Goal: Task Accomplishment & Management: Use online tool/utility

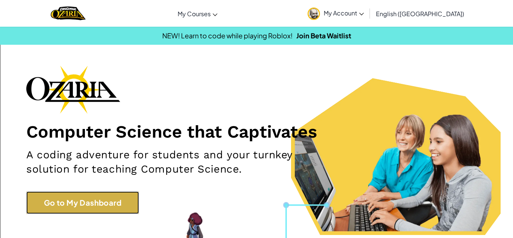
click at [94, 207] on link "Go to My Dashboard" at bounding box center [82, 202] width 113 height 23
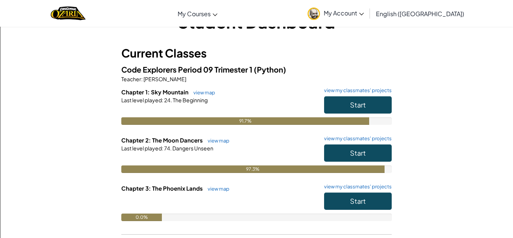
scroll to position [35, 0]
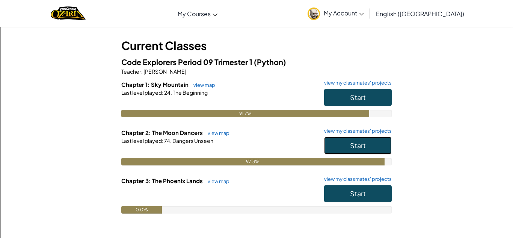
click at [354, 142] on span "Start" at bounding box center [358, 145] width 16 height 9
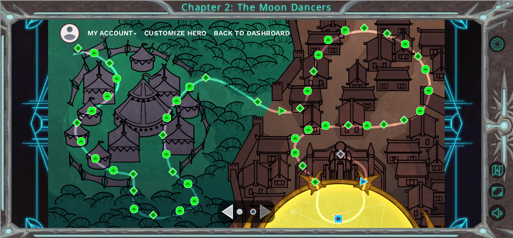
click at [339, 217] on img at bounding box center [338, 219] width 8 height 8
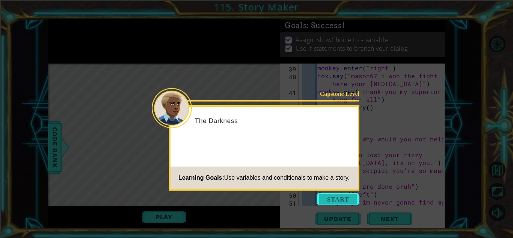
scroll to position [521, 0]
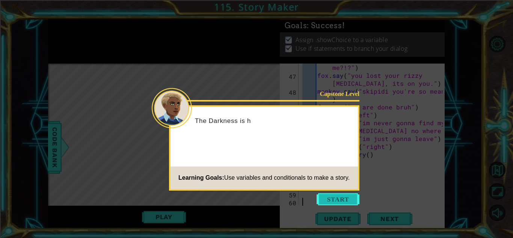
click at [320, 201] on button "Start" at bounding box center [338, 199] width 43 height 12
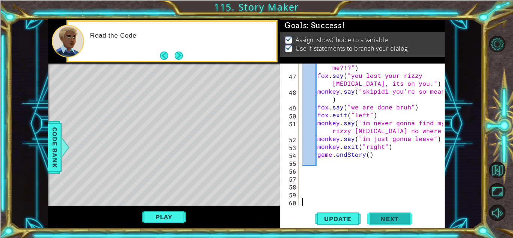
click at [380, 214] on button "Next" at bounding box center [389, 218] width 45 height 17
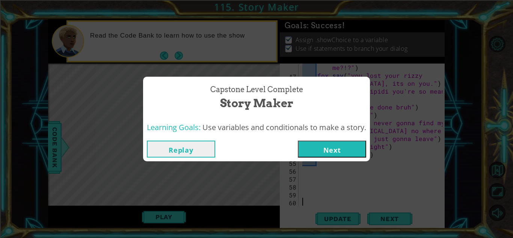
click at [331, 149] on button "Next" at bounding box center [332, 149] width 68 height 17
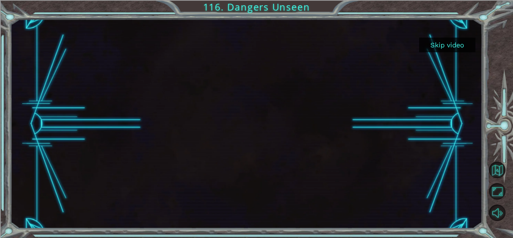
click at [434, 40] on button "Skip video" at bounding box center [447, 45] width 56 height 15
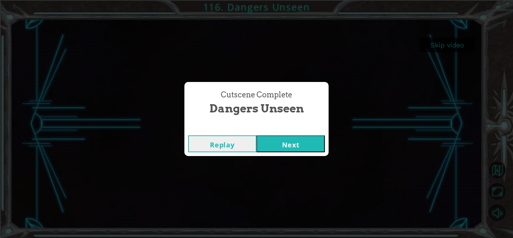
click at [289, 146] on button "Next" at bounding box center [291, 143] width 68 height 17
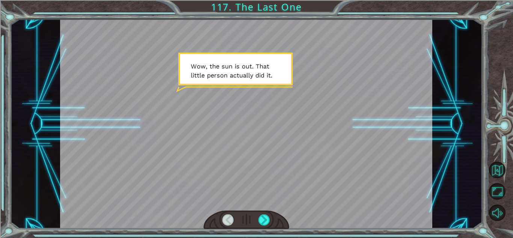
click at [262, 213] on div at bounding box center [247, 219] width 86 height 19
click at [265, 216] on div at bounding box center [264, 219] width 12 height 11
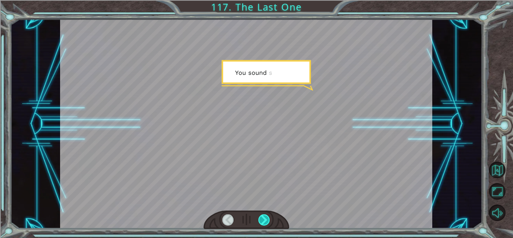
click at [265, 216] on div at bounding box center [264, 219] width 12 height 11
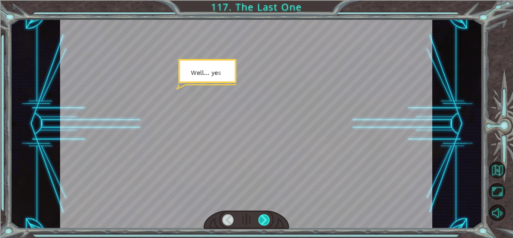
click at [265, 216] on div at bounding box center [264, 219] width 12 height 11
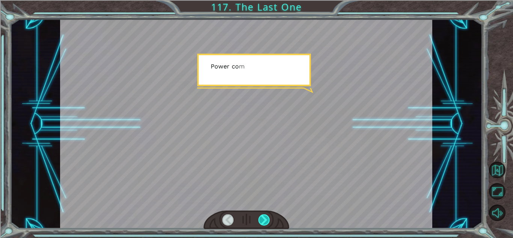
click at [265, 216] on div at bounding box center [264, 219] width 12 height 11
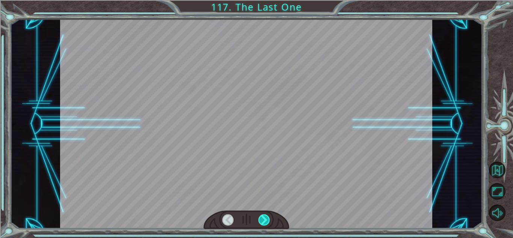
click at [265, 216] on div at bounding box center [264, 219] width 12 height 11
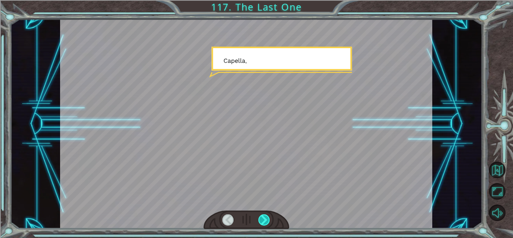
click at [265, 216] on div at bounding box center [264, 219] width 12 height 11
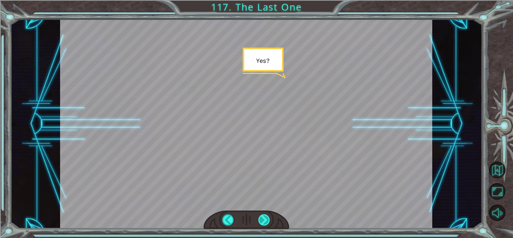
click at [265, 216] on div at bounding box center [264, 219] width 12 height 11
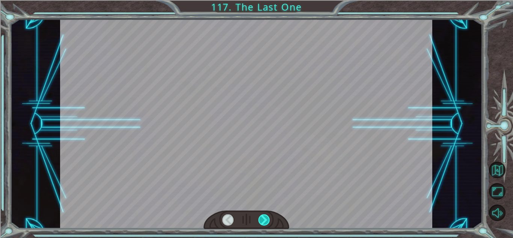
click at [265, 216] on div at bounding box center [264, 219] width 12 height 11
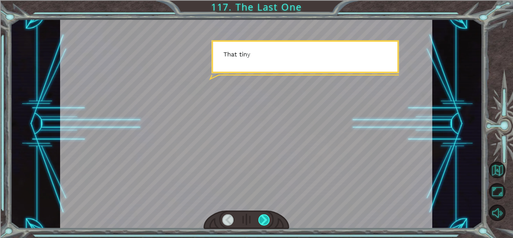
click at [265, 216] on div at bounding box center [264, 219] width 12 height 11
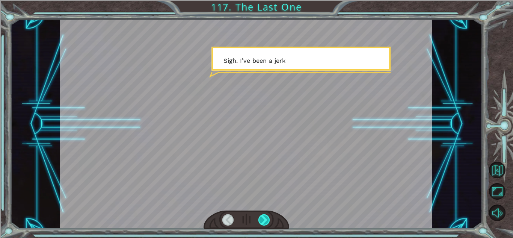
click at [265, 216] on div at bounding box center [264, 219] width 12 height 11
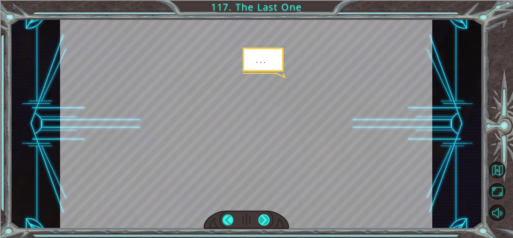
click at [265, 216] on div at bounding box center [264, 219] width 12 height 11
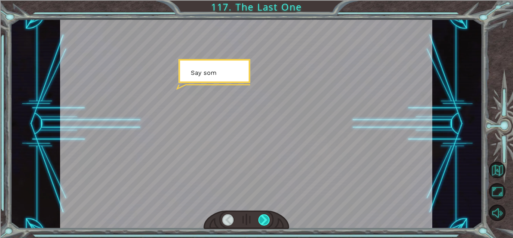
click at [265, 216] on div at bounding box center [264, 219] width 12 height 11
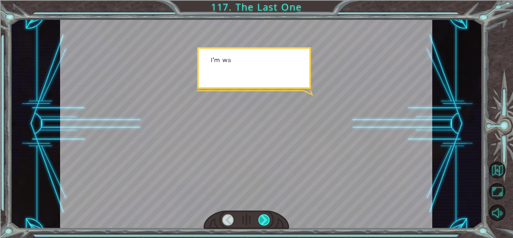
click at [265, 216] on div at bounding box center [264, 219] width 12 height 11
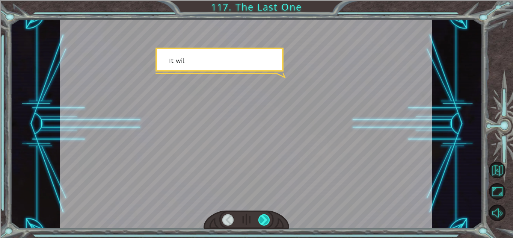
click at [265, 216] on div at bounding box center [264, 219] width 12 height 11
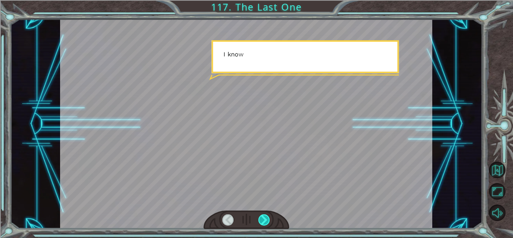
click at [265, 216] on div at bounding box center [264, 219] width 12 height 11
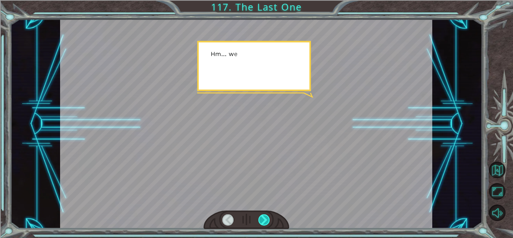
click at [265, 216] on div at bounding box center [264, 219] width 12 height 11
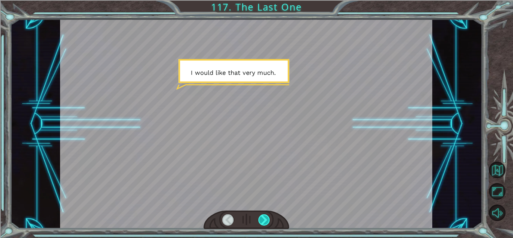
click at [265, 216] on div at bounding box center [264, 219] width 12 height 11
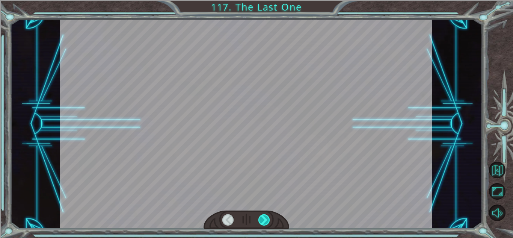
click at [265, 216] on div at bounding box center [264, 219] width 12 height 11
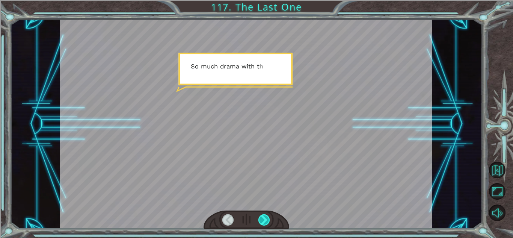
click at [265, 216] on div at bounding box center [264, 219] width 12 height 11
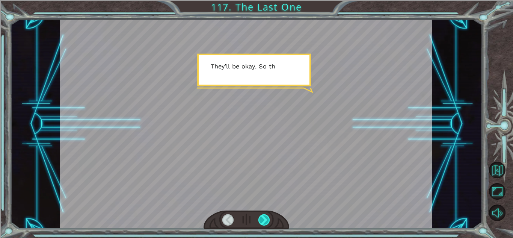
click at [265, 216] on div at bounding box center [264, 219] width 12 height 11
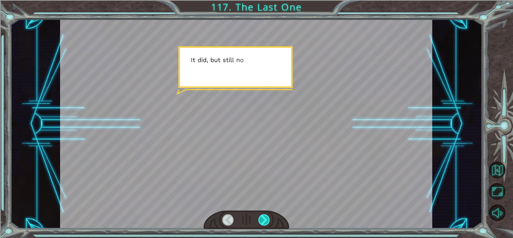
click at [265, 216] on div at bounding box center [264, 219] width 12 height 11
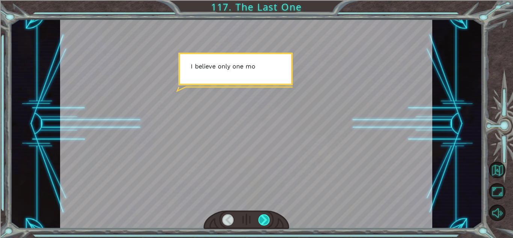
click at [265, 216] on div at bounding box center [264, 219] width 12 height 11
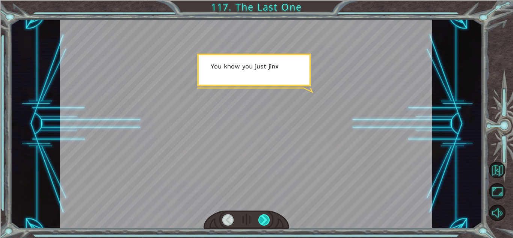
click at [265, 216] on div at bounding box center [264, 219] width 12 height 11
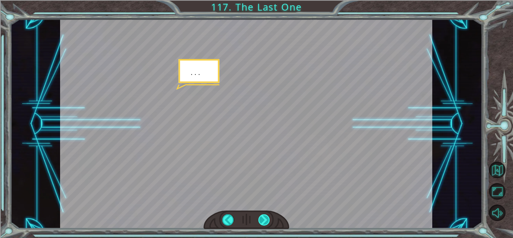
click at [265, 216] on div at bounding box center [264, 219] width 12 height 11
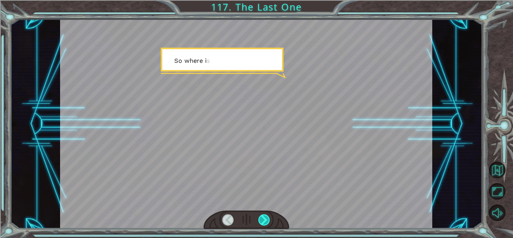
click at [265, 216] on div at bounding box center [264, 219] width 12 height 11
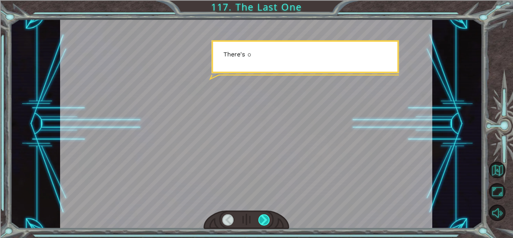
click at [265, 216] on div at bounding box center [264, 219] width 12 height 11
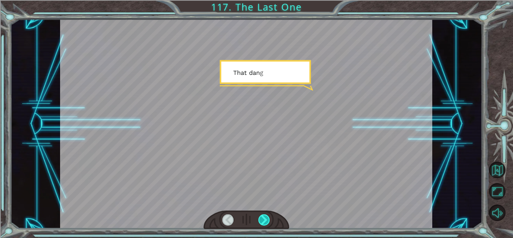
click at [265, 216] on div at bounding box center [264, 219] width 12 height 11
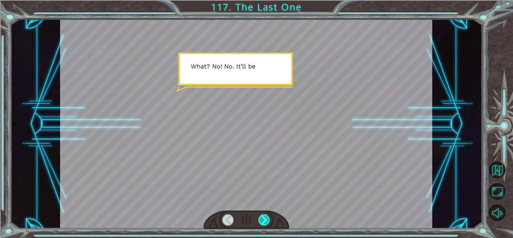
click at [266, 216] on div at bounding box center [264, 219] width 12 height 11
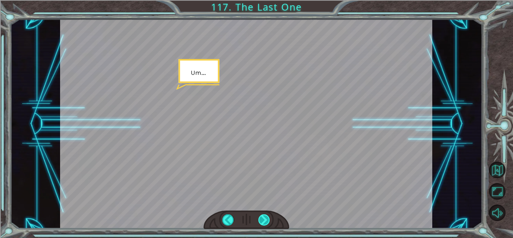
click at [266, 216] on div at bounding box center [264, 219] width 12 height 11
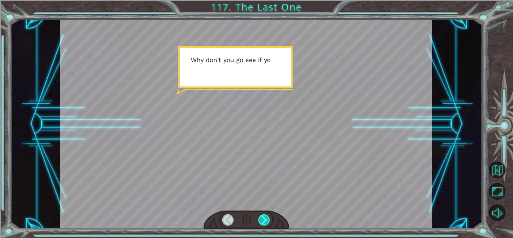
click at [266, 216] on div at bounding box center [264, 219] width 12 height 11
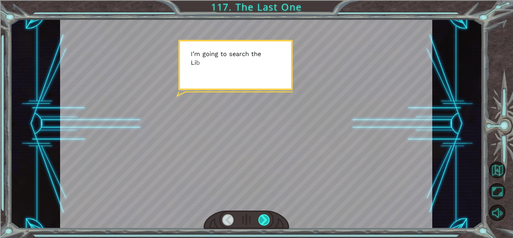
click at [266, 216] on div at bounding box center [264, 219] width 12 height 11
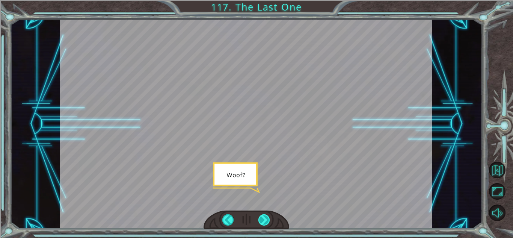
click at [265, 218] on div at bounding box center [264, 219] width 12 height 11
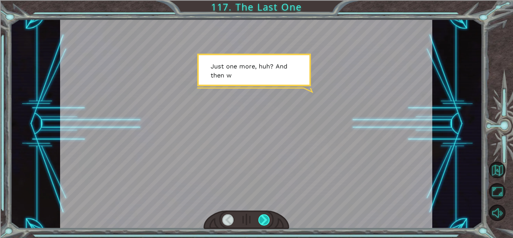
click at [267, 219] on div at bounding box center [264, 219] width 12 height 11
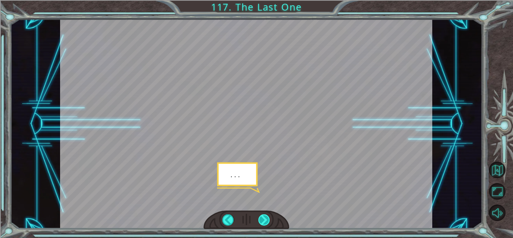
click at [269, 219] on div at bounding box center [264, 219] width 12 height 11
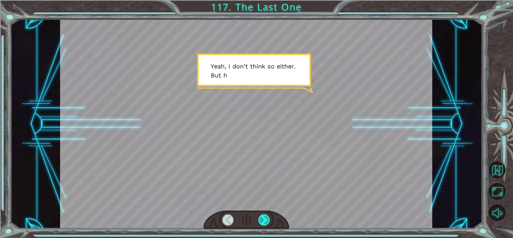
click at [269, 219] on div at bounding box center [264, 219] width 12 height 11
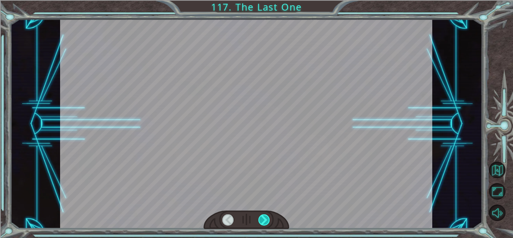
click at [269, 0] on div "Temporary Text W o w , t h e s u n i s o u t . T h a t l i t t l e p e r s o n …" at bounding box center [256, 0] width 513 height 0
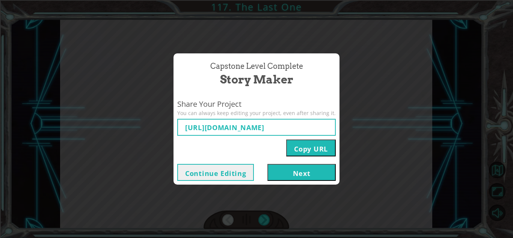
click at [302, 172] on button "Next" at bounding box center [302, 172] width 68 height 17
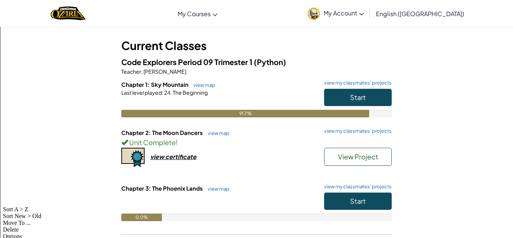
scroll to position [34, 0]
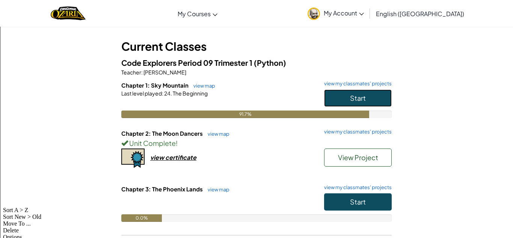
click at [365, 100] on span "Start" at bounding box center [358, 98] width 16 height 9
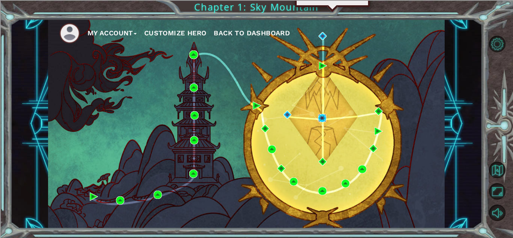
click at [321, 118] on img at bounding box center [322, 118] width 8 height 8
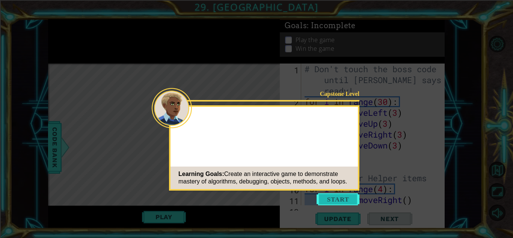
click at [340, 208] on icon at bounding box center [256, 119] width 513 height 238
click at [339, 201] on button "Start" at bounding box center [338, 199] width 43 height 12
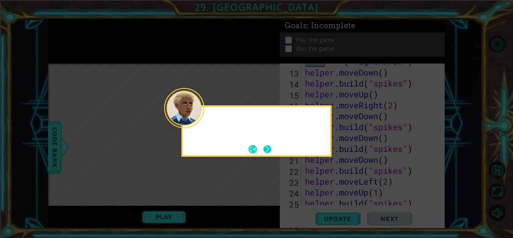
click at [271, 147] on button "Next" at bounding box center [267, 148] width 13 height 13
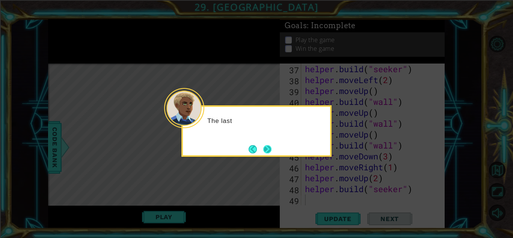
click at [267, 147] on button "Next" at bounding box center [267, 149] width 11 height 11
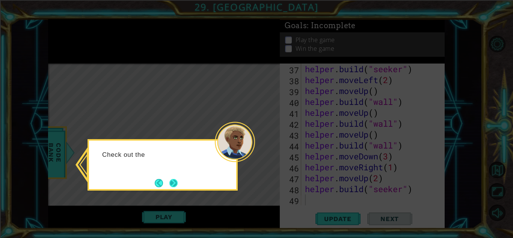
click at [176, 185] on button "Next" at bounding box center [174, 183] width 12 height 12
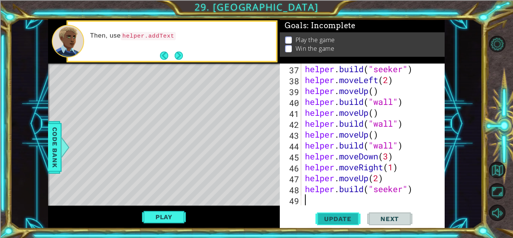
click at [331, 212] on button "Update" at bounding box center [338, 218] width 45 height 17
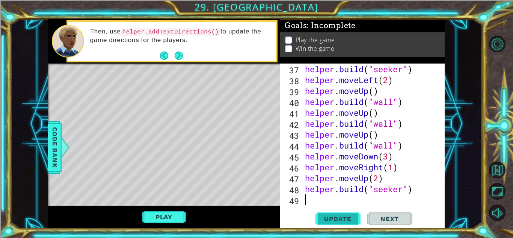
click at [335, 216] on span "Update" at bounding box center [338, 219] width 42 height 8
click at [177, 218] on button "Play" at bounding box center [164, 217] width 44 height 14
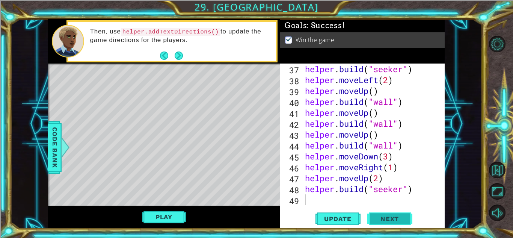
click at [393, 218] on span "Next" at bounding box center [389, 221] width 33 height 8
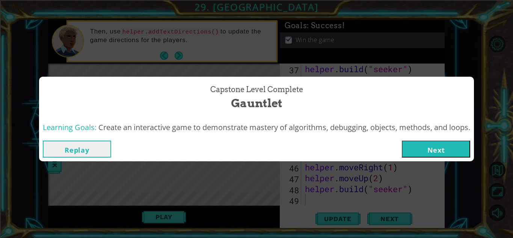
click at [423, 150] on button "Next" at bounding box center [436, 149] width 68 height 17
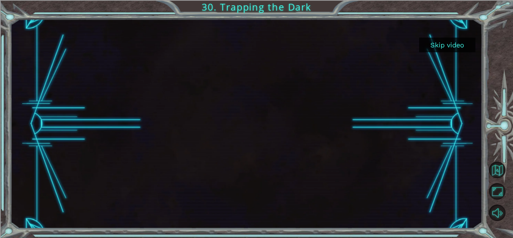
click at [431, 49] on button "Skip video" at bounding box center [447, 45] width 56 height 15
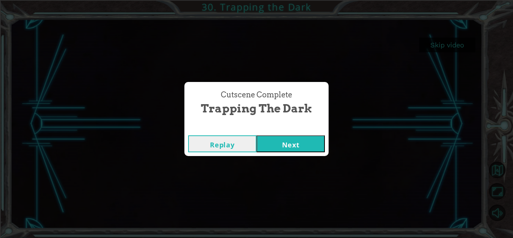
click at [283, 148] on button "Next" at bounding box center [291, 143] width 68 height 17
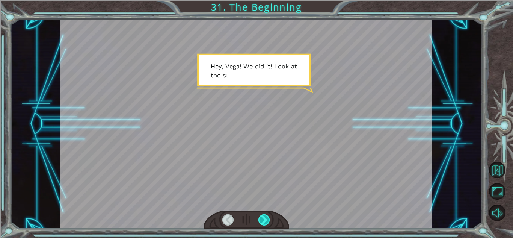
click at [264, 218] on div at bounding box center [264, 219] width 12 height 11
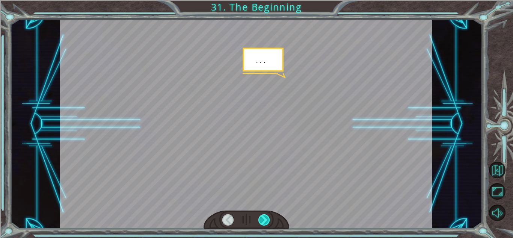
click at [264, 218] on div at bounding box center [264, 219] width 12 height 11
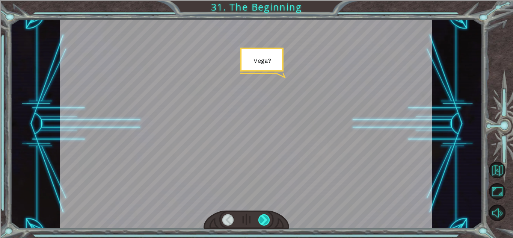
click at [264, 218] on div at bounding box center [264, 219] width 12 height 11
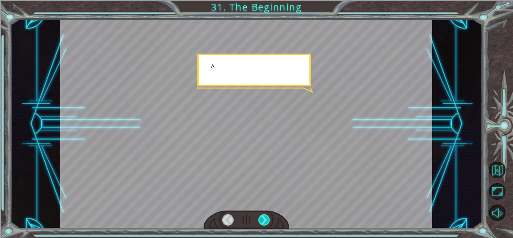
click at [264, 218] on div at bounding box center [264, 219] width 12 height 11
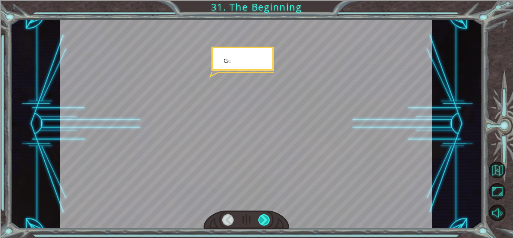
click at [264, 218] on div at bounding box center [264, 219] width 12 height 11
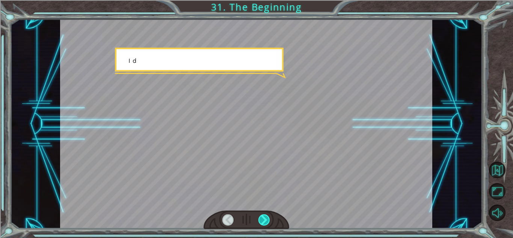
click at [264, 218] on div at bounding box center [264, 219] width 12 height 11
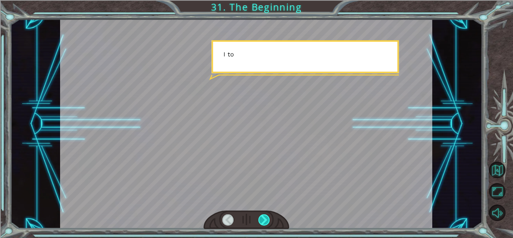
click at [264, 218] on div at bounding box center [264, 219] width 12 height 11
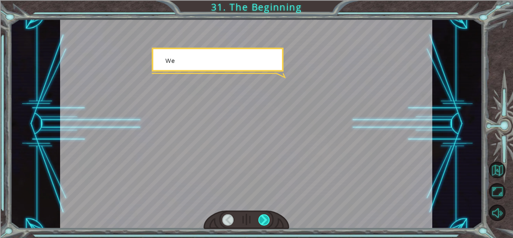
click at [264, 218] on div at bounding box center [264, 219] width 12 height 11
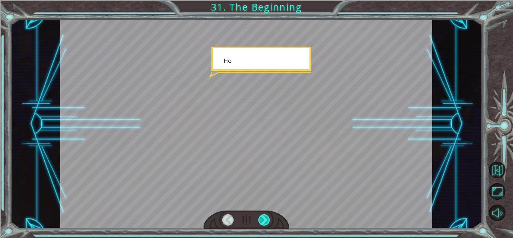
click at [264, 218] on div at bounding box center [264, 219] width 12 height 11
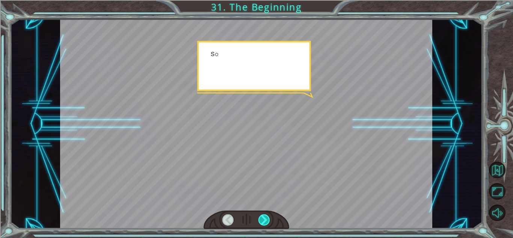
click at [264, 218] on div at bounding box center [264, 219] width 12 height 11
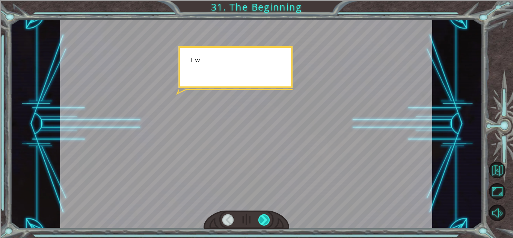
click at [264, 218] on div at bounding box center [264, 219] width 12 height 11
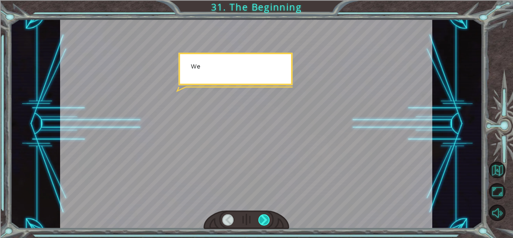
click at [264, 218] on div at bounding box center [264, 219] width 12 height 11
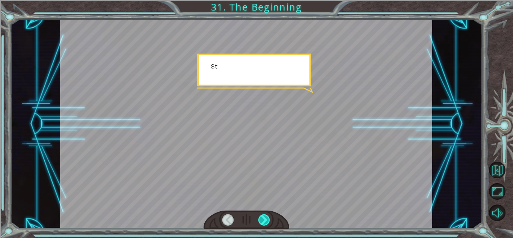
click at [264, 218] on div at bounding box center [264, 219] width 12 height 11
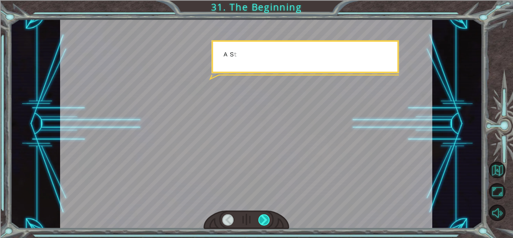
click at [264, 218] on div at bounding box center [264, 219] width 12 height 11
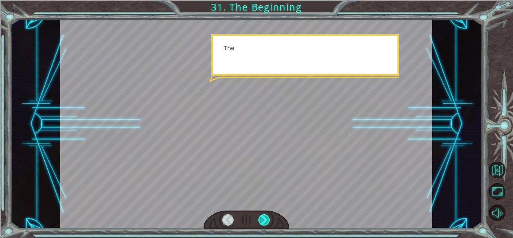
click at [264, 218] on div at bounding box center [264, 219] width 12 height 11
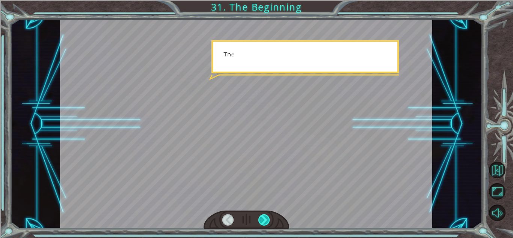
click at [264, 218] on div at bounding box center [264, 219] width 12 height 11
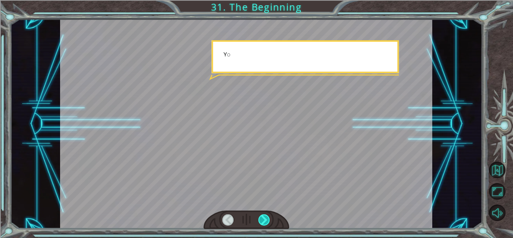
click at [264, 218] on div at bounding box center [264, 219] width 12 height 11
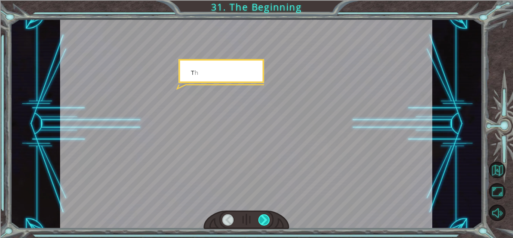
click at [264, 218] on div at bounding box center [264, 219] width 12 height 11
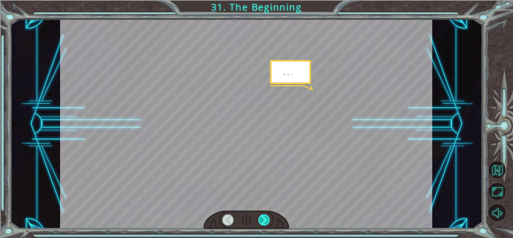
click at [264, 218] on div at bounding box center [264, 219] width 12 height 11
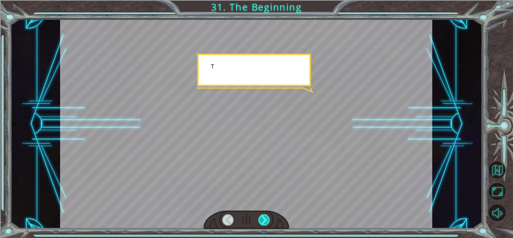
click at [264, 218] on div at bounding box center [264, 219] width 12 height 11
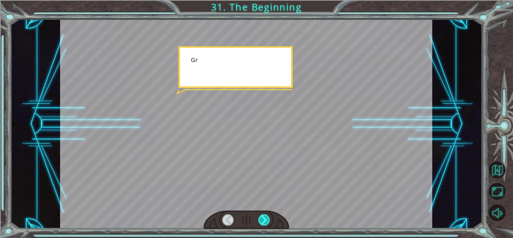
click at [264, 218] on div at bounding box center [264, 219] width 12 height 11
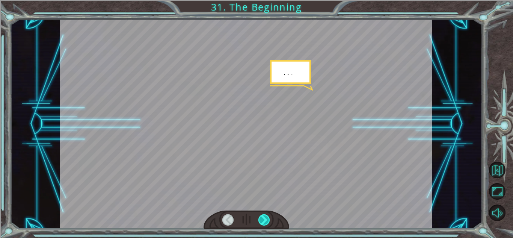
click at [264, 218] on div at bounding box center [264, 219] width 12 height 11
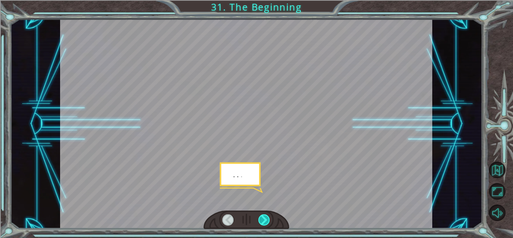
click at [264, 218] on div at bounding box center [264, 219] width 12 height 11
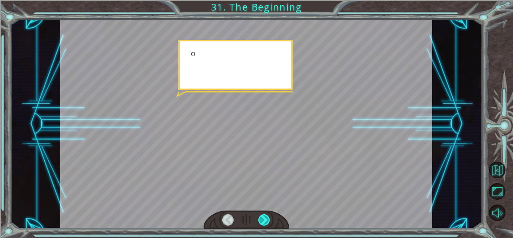
click at [264, 218] on div at bounding box center [264, 219] width 12 height 11
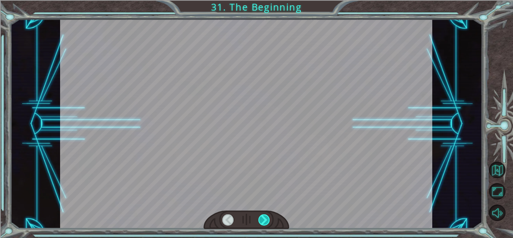
click at [264, 218] on div at bounding box center [264, 219] width 12 height 11
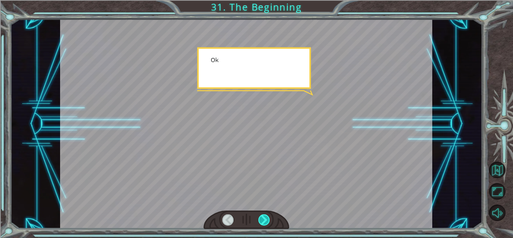
click at [264, 218] on div at bounding box center [264, 219] width 12 height 11
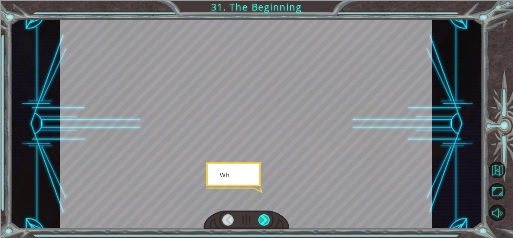
click at [264, 218] on div at bounding box center [264, 219] width 12 height 11
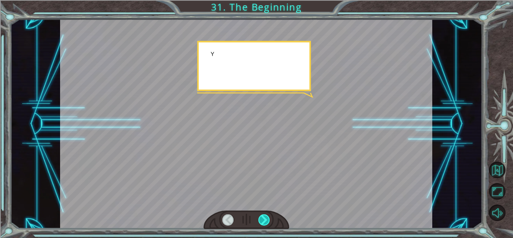
click at [264, 218] on div at bounding box center [264, 219] width 12 height 11
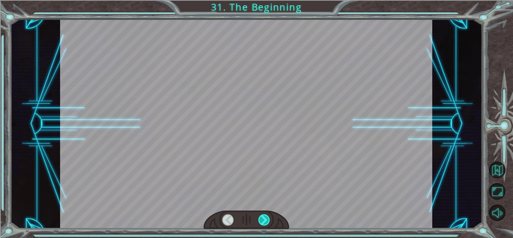
click at [264, 218] on div at bounding box center [264, 219] width 12 height 11
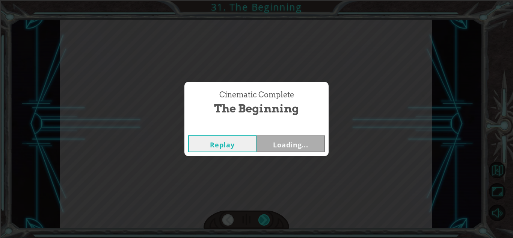
click at [264, 218] on div "Cinematic Complete The Beginning Replay Loading..." at bounding box center [256, 119] width 513 height 238
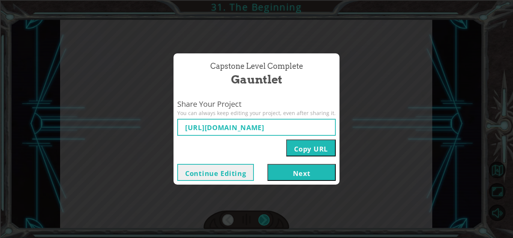
type input "[URL][DOMAIN_NAME]"
click at [304, 171] on button "Next" at bounding box center [302, 172] width 68 height 17
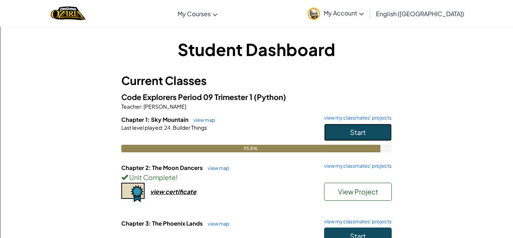
click at [363, 135] on span "Start" at bounding box center [358, 132] width 16 height 9
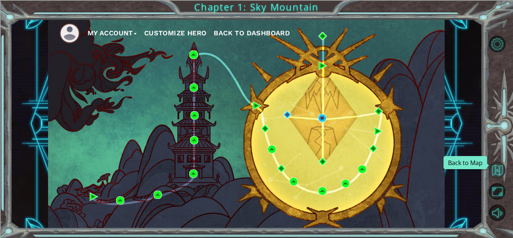
click at [500, 169] on button "Back to Map" at bounding box center [497, 170] width 17 height 17
click at [499, 169] on button "Back to Map" at bounding box center [497, 170] width 17 height 17
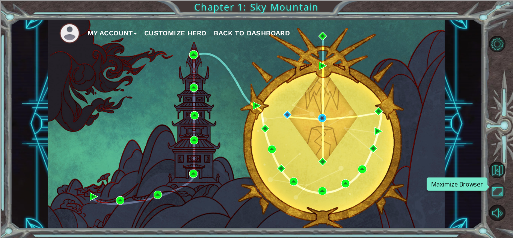
click at [497, 194] on button "Maximize Browser" at bounding box center [497, 191] width 17 height 17
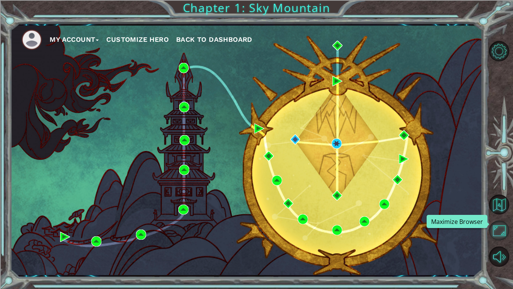
click at [497, 227] on button "Maximize Browser" at bounding box center [499, 230] width 20 height 20
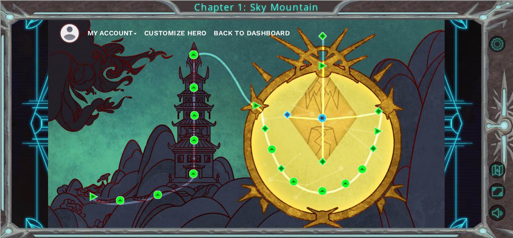
click at [247, 32] on span "Back to Dashboard" at bounding box center [252, 33] width 76 height 8
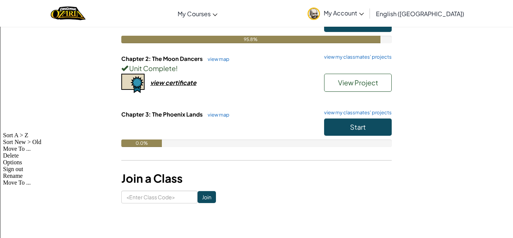
scroll to position [110, 0]
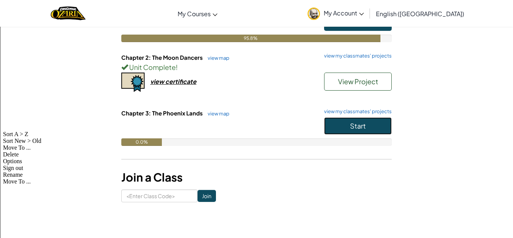
click at [376, 124] on button "Start" at bounding box center [358, 125] width 68 height 17
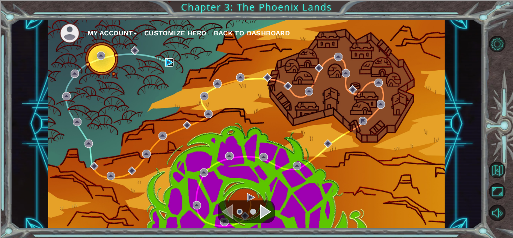
click at [168, 59] on img at bounding box center [169, 62] width 8 height 8
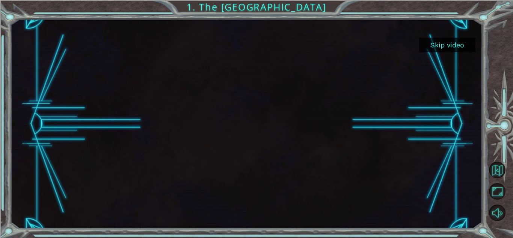
click at [433, 45] on button "Skip video" at bounding box center [447, 45] width 56 height 15
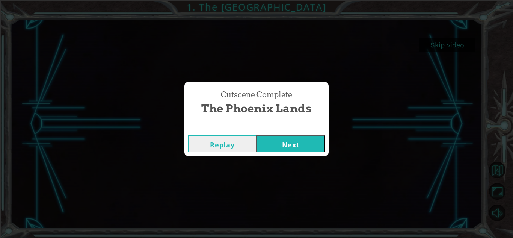
click at [305, 146] on button "Next" at bounding box center [291, 143] width 68 height 17
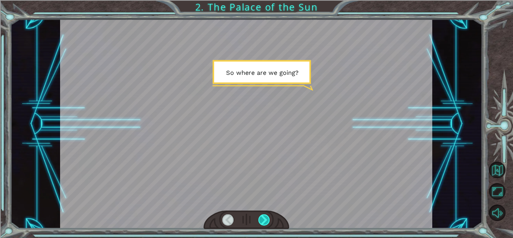
click at [267, 221] on div at bounding box center [264, 219] width 12 height 11
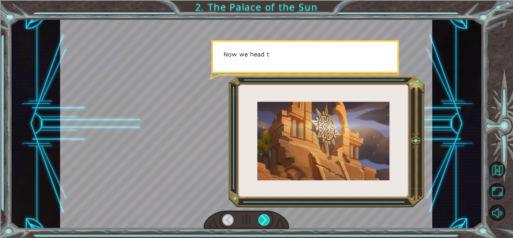
click at [267, 221] on div at bounding box center [264, 219] width 12 height 11
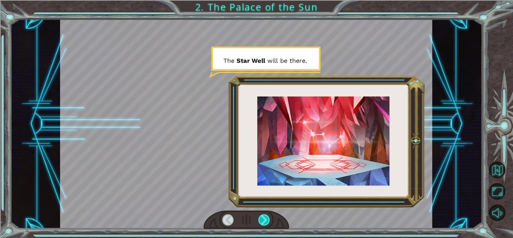
click at [267, 221] on div at bounding box center [264, 219] width 12 height 11
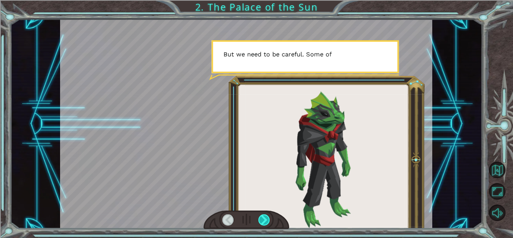
click at [267, 221] on div at bounding box center [264, 219] width 12 height 11
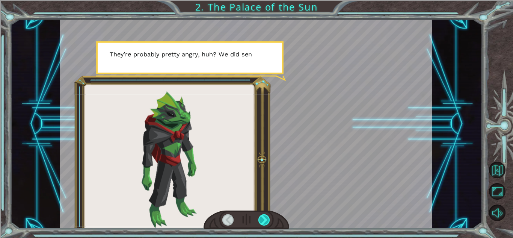
click at [267, 221] on div at bounding box center [264, 219] width 12 height 11
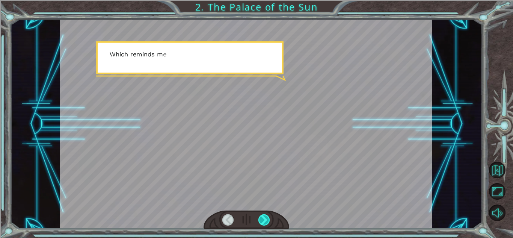
click at [267, 221] on div at bounding box center [264, 219] width 12 height 11
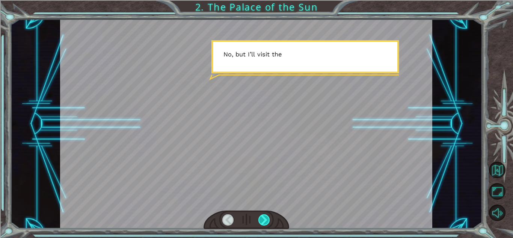
click at [267, 221] on div at bounding box center [264, 219] width 12 height 11
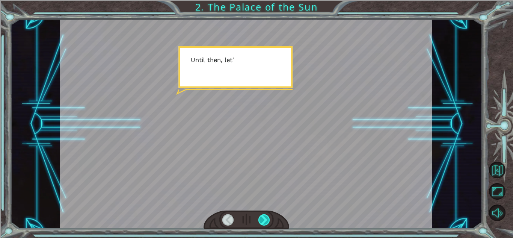
click at [267, 221] on div at bounding box center [264, 219] width 12 height 11
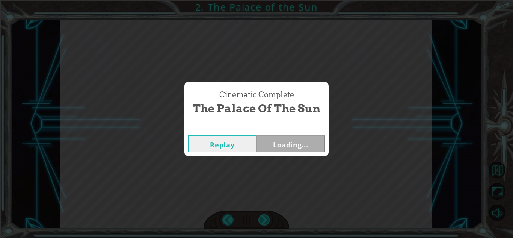
click at [267, 221] on div "Cinematic Complete The Palace of the Sun Replay Loading..." at bounding box center [256, 119] width 513 height 238
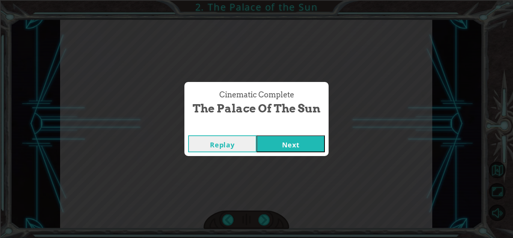
click at [285, 144] on button "Next" at bounding box center [291, 143] width 68 height 17
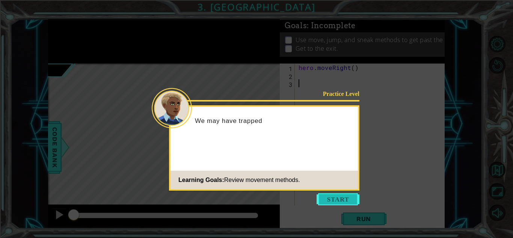
click at [352, 197] on button "Start" at bounding box center [338, 199] width 43 height 12
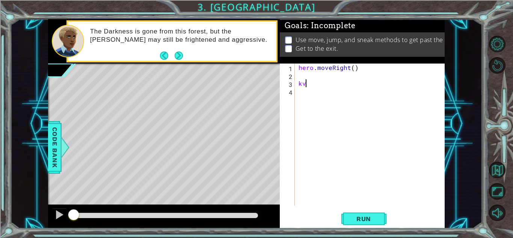
type textarea "k"
type textarea "v"
type textarea "b"
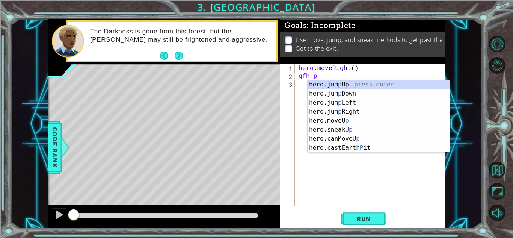
scroll to position [0, 1]
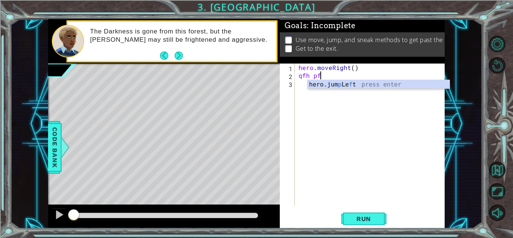
type textarea "q"
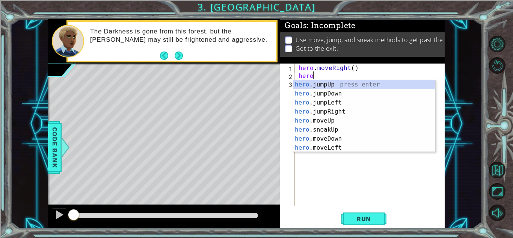
scroll to position [0, 1]
type textarea "hero."
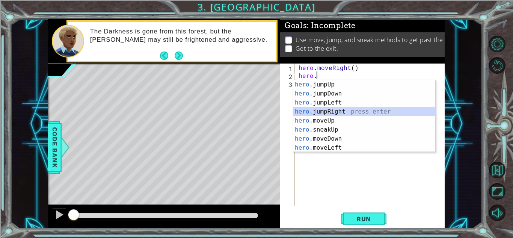
click at [342, 108] on div "hero. jumpUp press enter hero. jumpDown press enter hero. jumpLeft press enter …" at bounding box center [364, 125] width 142 height 90
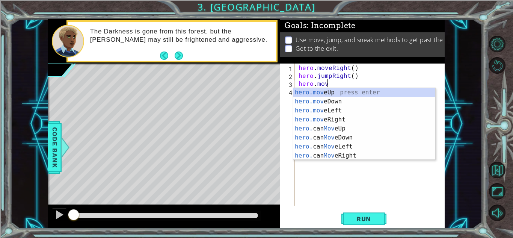
scroll to position [0, 2]
click at [324, 93] on div "hero.move Up press enter hero.move Down press enter hero.move Left press enter …" at bounding box center [364, 133] width 142 height 90
type textarea "hero.moveUp(1)"
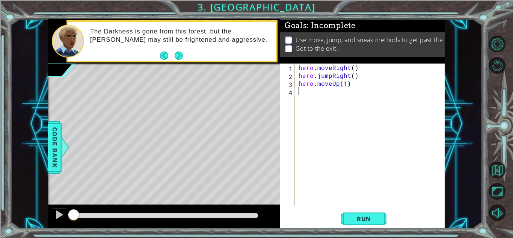
click at [303, 135] on div "hero . moveRight ( ) hero . jumpRight ( ) hero . moveUp ( 1 )" at bounding box center [372, 142] width 150 height 158
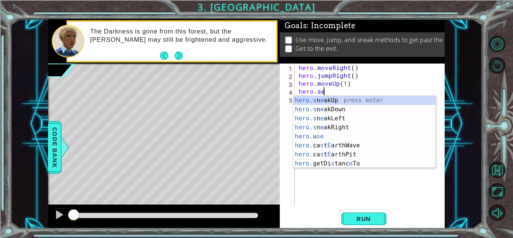
scroll to position [0, 1]
click at [331, 128] on div "hero.s n e akUp press enter hero.s n e akDown press enter hero.s n e akLeft pre…" at bounding box center [364, 141] width 142 height 90
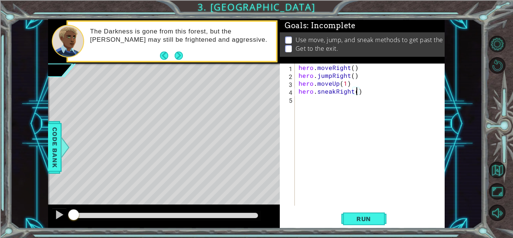
type textarea "hero.sneakRight(3)"
click at [373, 91] on div "hero . moveRight ( ) hero . jumpRight ( ) hero . moveUp ( 1 ) hero . sneakRight…" at bounding box center [372, 142] width 150 height 158
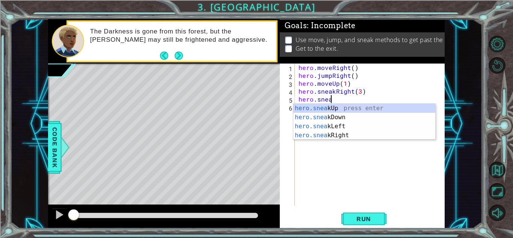
scroll to position [0, 2]
click at [397, 111] on div "hero.sneak Up press enter hero.sneak Down press enter hero.sneak Left press ent…" at bounding box center [364, 131] width 142 height 54
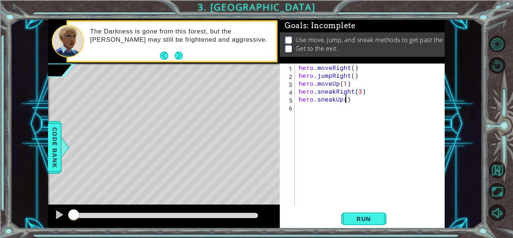
type textarea "hero.sneakUp(2)"
click at [376, 102] on div "hero . moveRight ( ) hero . jumpRight ( ) hero . moveUp ( 1 ) hero . sneakRight…" at bounding box center [372, 142] width 150 height 158
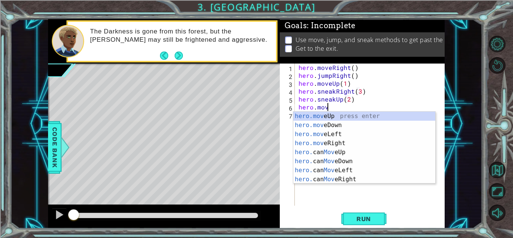
scroll to position [0, 2]
click at [383, 113] on div "hero.move Up press enter hero.move Down press enter hero.move Left press enter …" at bounding box center [364, 157] width 142 height 90
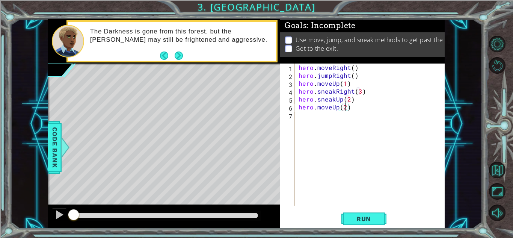
scroll to position [0, 3]
type textarea "hero.moveUp(2)"
click at [365, 220] on span "Run" at bounding box center [364, 219] width 30 height 8
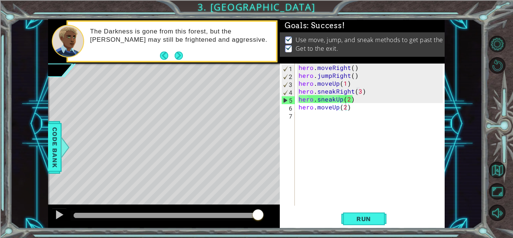
drag, startPoint x: 94, startPoint y: 211, endPoint x: 352, endPoint y: 228, distance: 259.1
click at [352, 228] on div "1 ההההההההההההההההההההההההההההההההההההההההההההההההההההההההההההההההההההההההההההה…" at bounding box center [256, 119] width 513 height 238
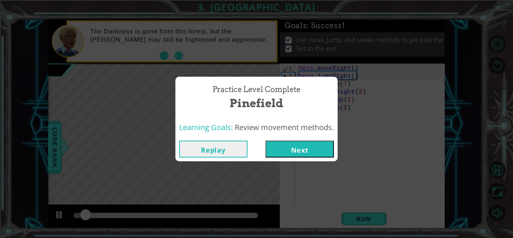
click at [317, 154] on button "Next" at bounding box center [300, 149] width 68 height 17
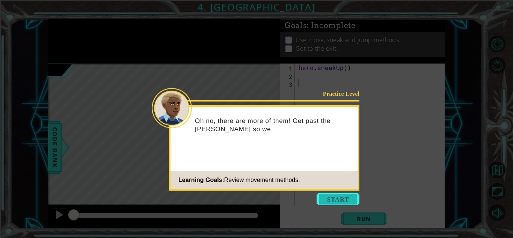
click at [342, 204] on button "Start" at bounding box center [338, 199] width 43 height 12
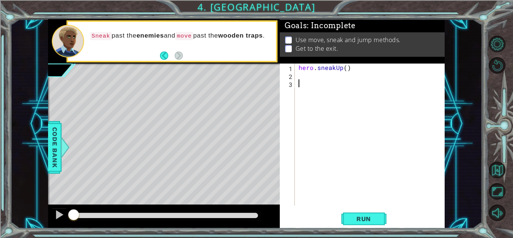
click at [325, 75] on div "hero . sneakUp ( )" at bounding box center [372, 142] width 150 height 158
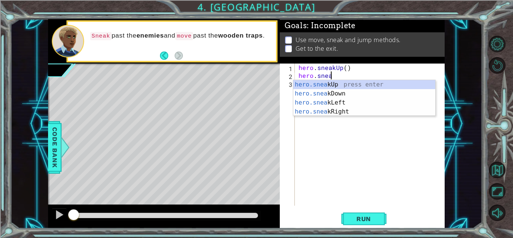
scroll to position [0, 2]
click at [353, 111] on div "hero.sneak Up press enter hero.sneak Down press enter hero.sneak Left press ent…" at bounding box center [364, 107] width 142 height 54
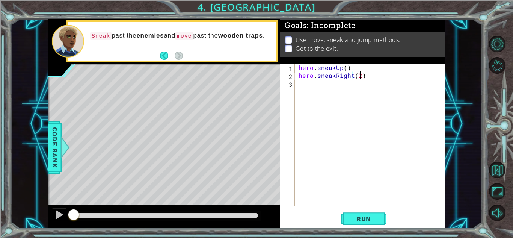
scroll to position [0, 3]
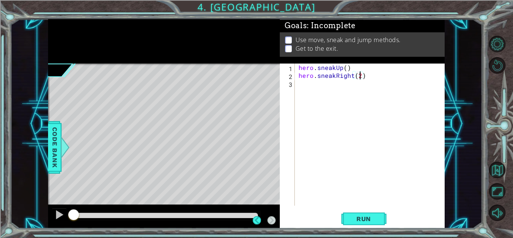
click at [369, 76] on div "hero . sneakUp ( ) hero . sneakRight ( 2 )" at bounding box center [372, 142] width 150 height 158
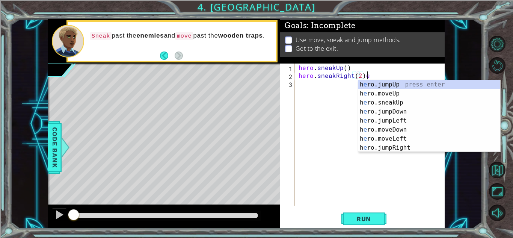
scroll to position [0, 4]
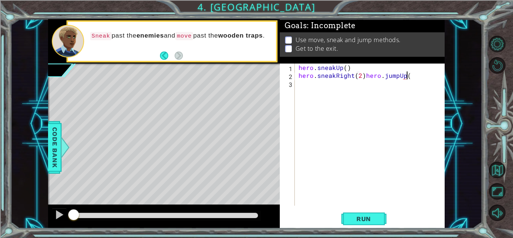
click at [368, 78] on div "hero . sneakUp ( ) hero . sneakRight ( 2 ) hero . jumpUp (" at bounding box center [372, 142] width 150 height 158
click at [368, 78] on div "hero . sneakUp ( ) hero . sneakRight ( 2 ) ero . jump" at bounding box center [372, 142] width 150 height 158
drag, startPoint x: 377, startPoint y: 76, endPoint x: 352, endPoint y: 79, distance: 24.7
click at [352, 79] on div "hero . sneakUp ( ) hero . sneakRightero" at bounding box center [372, 142] width 150 height 158
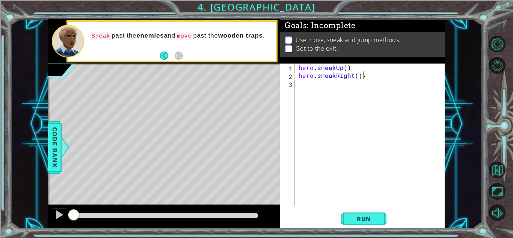
type textarea "hero.sneakRight()"
click at [360, 77] on div "hero . sneakUp ( ) hero . sneakRight ( )" at bounding box center [372, 142] width 150 height 158
type textarea "hero.sneakRight(3)"
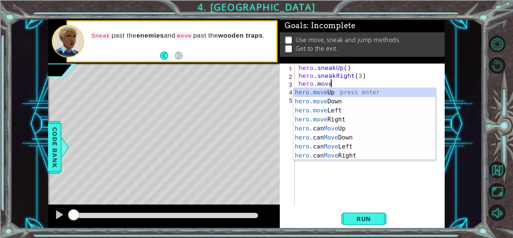
scroll to position [0, 2]
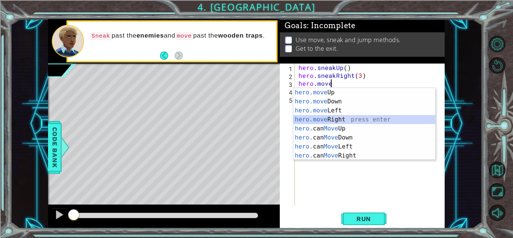
click at [331, 118] on div "hero.move Up press enter hero.move Down press enter hero.move Left press enter …" at bounding box center [364, 133] width 142 height 90
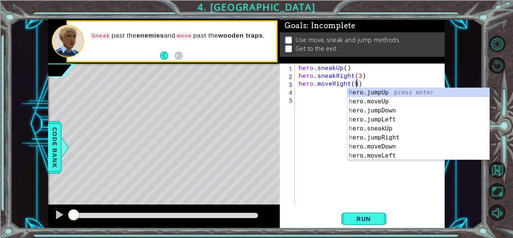
scroll to position [0, 3]
type textarea "hero.moveRight()"
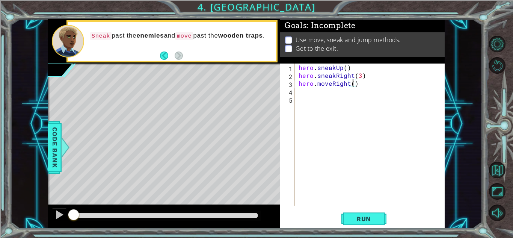
click at [368, 86] on div "hero . sneakUp ( ) hero . sneakRight ( 3 ) hero . moveRight ( )" at bounding box center [372, 142] width 150 height 158
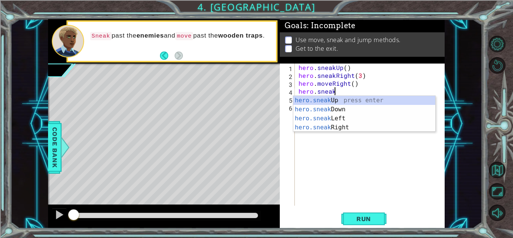
scroll to position [0, 2]
click at [335, 125] on div "hero.sneak Up press enter hero.sneak Down press enter hero.sneak Left press ent…" at bounding box center [364, 123] width 142 height 54
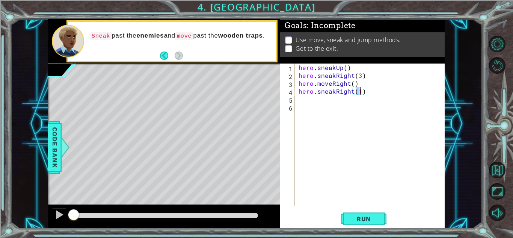
scroll to position [0, 3]
type textarea "hero.sneakRight(3)"
click at [371, 89] on div "hero . sneakUp ( ) hero . sneakRight ( 3 ) hero . moveRight ( ) hero . sneakRig…" at bounding box center [372, 142] width 150 height 158
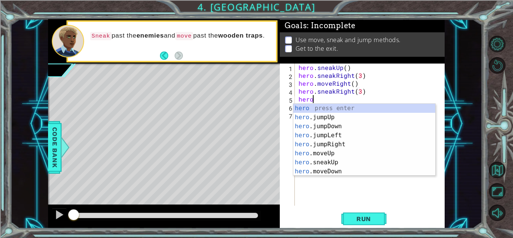
type textarea "hero."
click at [316, 106] on div "hero. jumpUp press enter hero. jumpDown press enter hero. jumpLeft press enter …" at bounding box center [364, 149] width 142 height 90
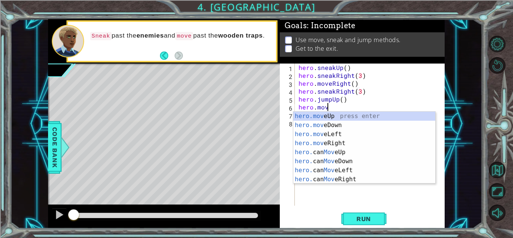
scroll to position [0, 2]
click at [341, 117] on div "hero.move Up press enter hero.move Down press enter hero.move Left press enter …" at bounding box center [364, 157] width 142 height 90
type textarea "hero.moveUp(1)"
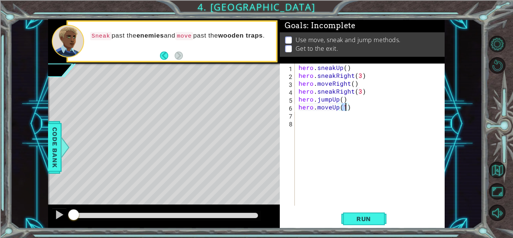
click at [369, 104] on div "hero . sneakUp ( ) hero . sneakRight ( 3 ) hero . moveRight ( ) hero . sneakRig…" at bounding box center [372, 142] width 150 height 158
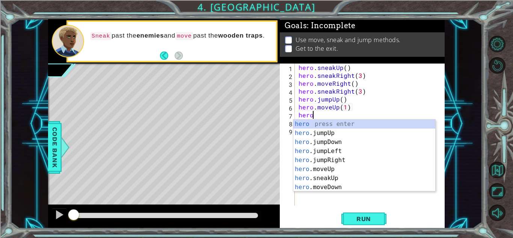
scroll to position [0, 1]
click at [321, 184] on div "hero. jumpUp press enter hero. jumpDown press enter hero. jumpLeft press enter …" at bounding box center [364, 164] width 142 height 90
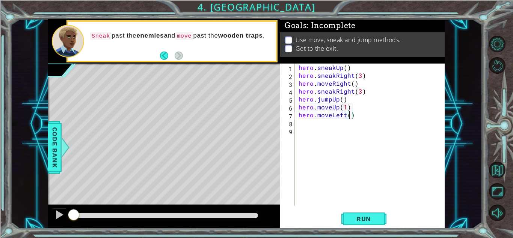
type textarea "hero.moveLeft(3)"
click at [367, 113] on div "hero . sneakUp ( ) hero . sneakRight ( 3 ) hero . moveRight ( ) hero . sneakRig…" at bounding box center [372, 142] width 150 height 158
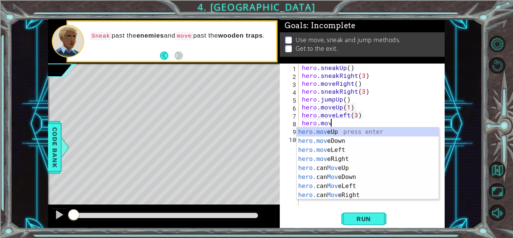
scroll to position [0, 2]
click at [377, 129] on div "hero.move Up press enter hero.move Down press enter hero.move Left press enter …" at bounding box center [368, 172] width 142 height 90
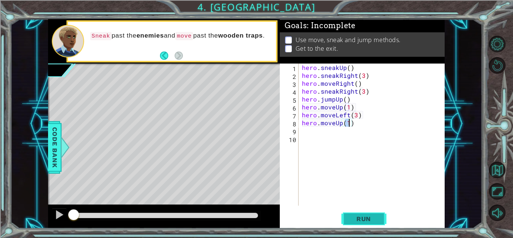
click at [379, 215] on button "Run" at bounding box center [364, 218] width 45 height 17
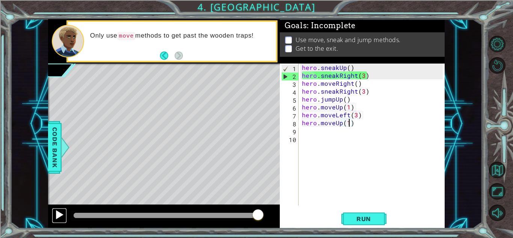
click at [54, 218] on div at bounding box center [59, 215] width 10 height 10
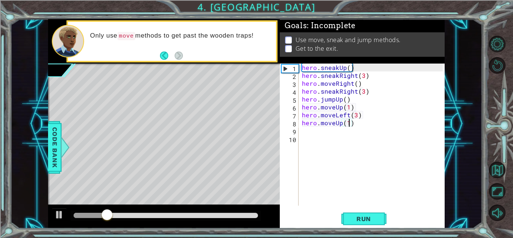
click at [364, 77] on div "hero . sneakUp ( ) hero . sneakRight ( 3 ) hero . moveRight ( ) hero . sneakRig…" at bounding box center [374, 142] width 146 height 158
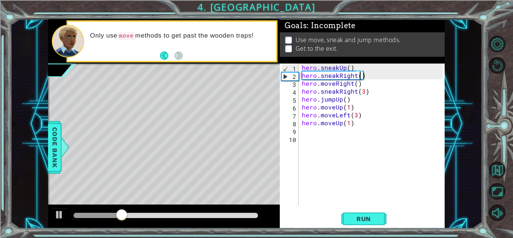
scroll to position [0, 3]
type textarea "hero.sneakRight(2)"
click at [366, 215] on span "Run" at bounding box center [364, 219] width 30 height 8
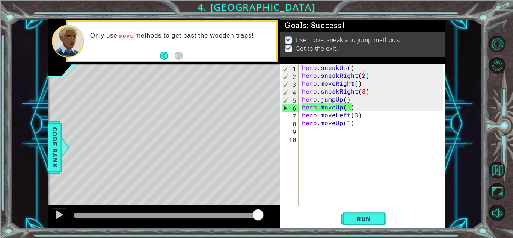
drag, startPoint x: 196, startPoint y: 213, endPoint x: 319, endPoint y: 225, distance: 123.0
click at [319, 225] on body "1 ההההההההההההההההההההההההההההההההההההההההההההההההההההההההההההההההההההההההההההה…" at bounding box center [256, 119] width 513 height 238
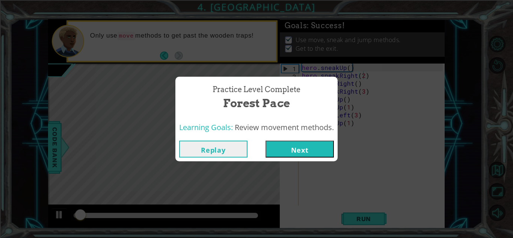
click at [299, 144] on button "Next" at bounding box center [300, 149] width 68 height 17
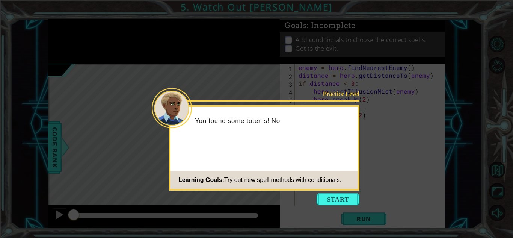
click at [347, 211] on icon at bounding box center [256, 119] width 513 height 238
click at [339, 194] on button "Start" at bounding box center [338, 199] width 43 height 12
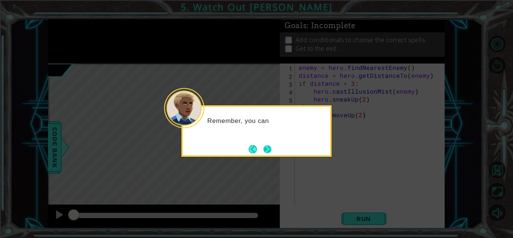
click at [270, 152] on button "Next" at bounding box center [268, 149] width 12 height 12
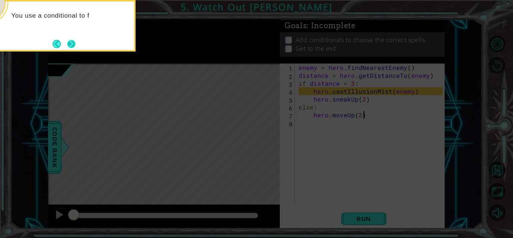
click at [69, 41] on button "Next" at bounding box center [72, 44] width 14 height 14
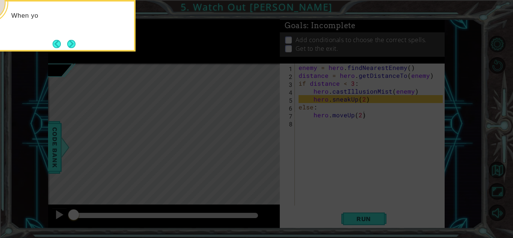
click at [69, 41] on button "Next" at bounding box center [71, 44] width 12 height 12
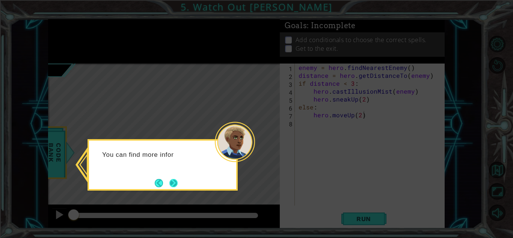
click at [177, 181] on button "Next" at bounding box center [174, 183] width 12 height 12
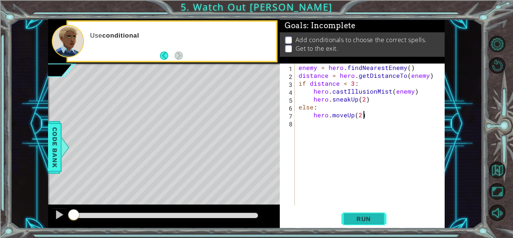
click at [366, 219] on span "Run" at bounding box center [364, 219] width 30 height 8
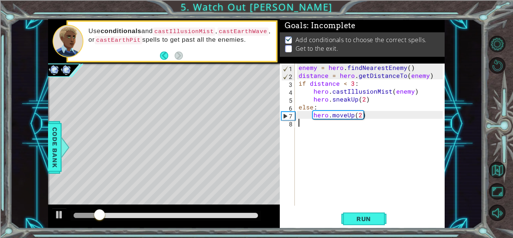
click at [319, 137] on div "enemy = hero . findNearestEnemy ( ) distance = hero . getDistanceTo ( enemy ) i…" at bounding box center [372, 142] width 150 height 158
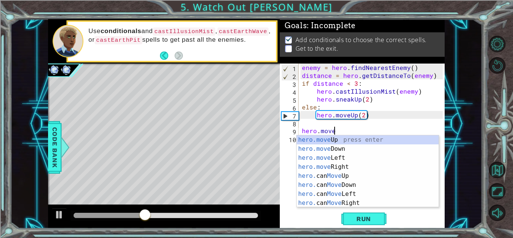
scroll to position [0, 2]
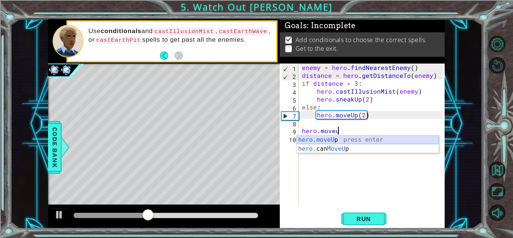
click at [345, 138] on div "hero.moveU p press enter hero. can MoveU p press enter" at bounding box center [368, 153] width 142 height 36
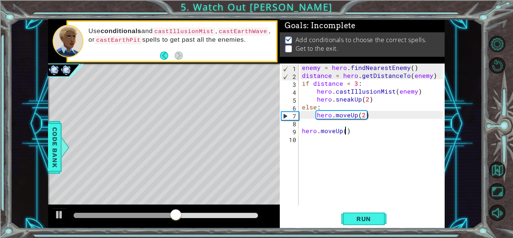
type textarea "hero.moveUp(3)"
click at [370, 132] on div "enemy = hero . findNearestEnemy ( ) distance = hero . getDistanceTo ( enemy ) i…" at bounding box center [374, 142] width 146 height 158
type textarea "j"
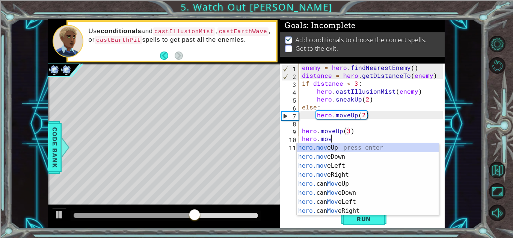
scroll to position [0, 2]
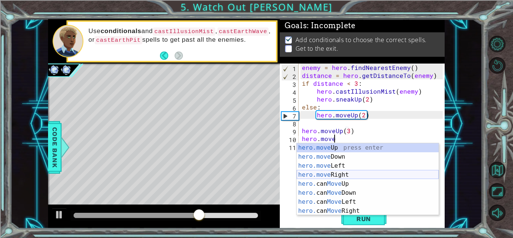
click at [334, 176] on div "hero.move Up press enter hero.move Down press enter hero.move Left press enter …" at bounding box center [368, 188] width 142 height 90
type textarea "hero.moveRight(1)"
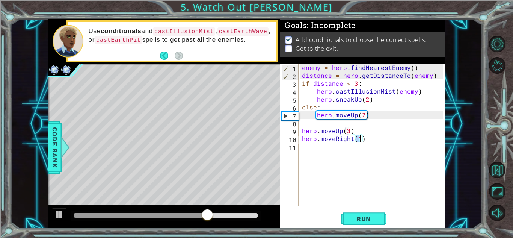
click at [373, 141] on div "enemy = hero . findNearestEnemy ( ) distance = hero . getDistanceTo ( enemy ) i…" at bounding box center [374, 142] width 146 height 158
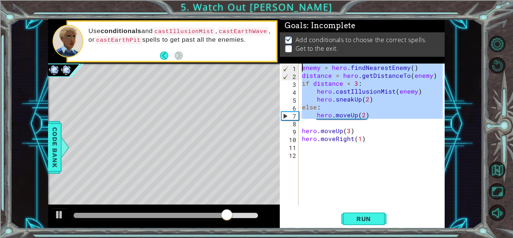
drag, startPoint x: 376, startPoint y: 121, endPoint x: 290, endPoint y: 61, distance: 105.6
click at [290, 61] on div "Goals : Incomplete Add conditionals to choose the correct spells. Get to the ex…" at bounding box center [362, 123] width 165 height 209
type textarea "enemy = hero.findNearestEnemy() distance = hero.getDistanceTo(enemy)"
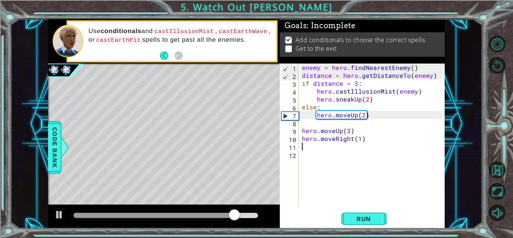
click at [306, 150] on div "enemy = hero . findNearestEnemy ( ) distance = hero . getDistanceTo ( enemy ) i…" at bounding box center [374, 142] width 146 height 158
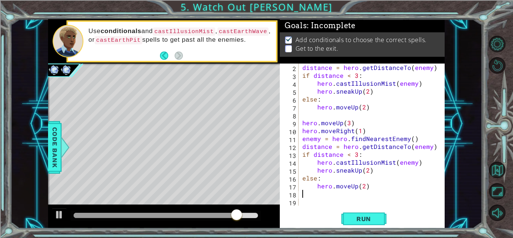
scroll to position [8, 0]
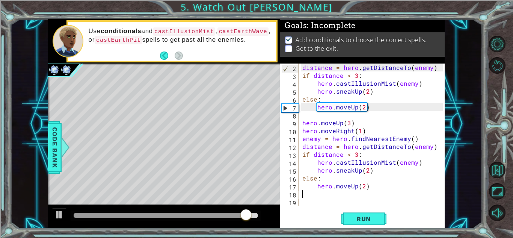
click at [357, 171] on div "distance = hero . getDistanceTo ( enemy ) if distance < 3 : hero . castIllusion…" at bounding box center [374, 142] width 146 height 158
click at [361, 172] on div "distance = hero . getDistanceTo ( enemy ) if distance < 3 : hero . castIllusion…" at bounding box center [374, 142] width 146 height 158
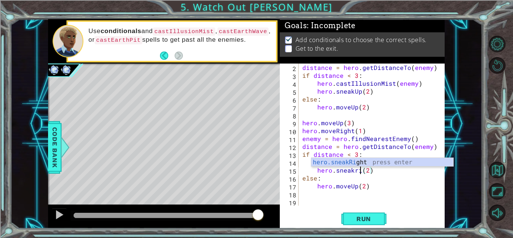
scroll to position [0, 4]
click at [364, 163] on div "hero.sneakR ight press enter" at bounding box center [382, 171] width 142 height 27
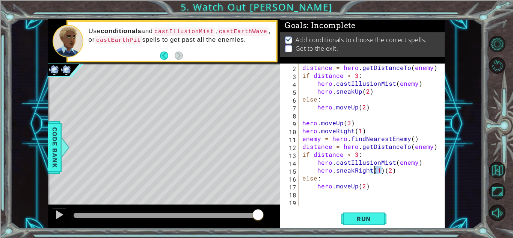
drag, startPoint x: 382, startPoint y: 172, endPoint x: 373, endPoint y: 171, distance: 9.1
click at [373, 171] on div "distance = hero . getDistanceTo ( enemy ) if distance < 3 : hero . castIllusion…" at bounding box center [374, 142] width 146 height 158
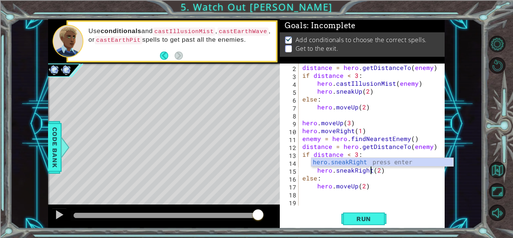
click at [385, 188] on div "distance = hero . getDistanceTo ( enemy ) if distance < 3 : hero . castIllusion…" at bounding box center [374, 142] width 146 height 158
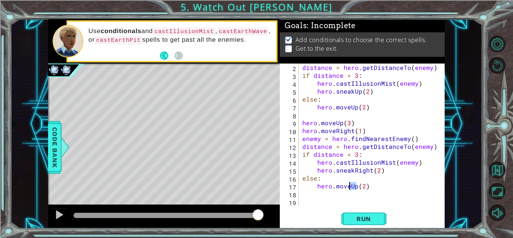
drag, startPoint x: 357, startPoint y: 187, endPoint x: 349, endPoint y: 186, distance: 8.4
click at [349, 186] on div "distance = hero . getDistanceTo ( enemy ) if distance < 3 : hero . castIllusion…" at bounding box center [374, 142] width 146 height 158
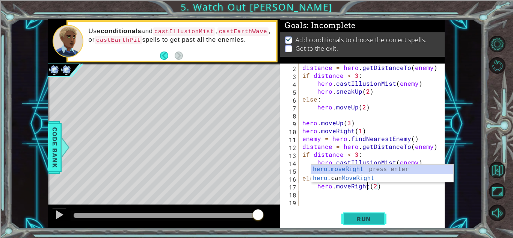
type textarea "hero.moveRight(2)"
click at [380, 220] on button "Run" at bounding box center [364, 218] width 45 height 17
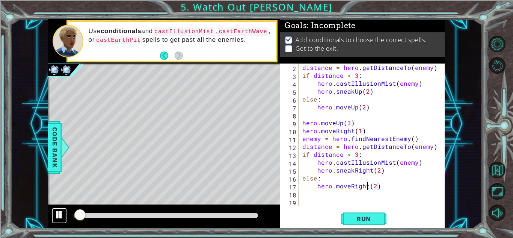
click at [61, 208] on button at bounding box center [59, 215] width 15 height 15
click at [389, 182] on div "distance = hero . getDistanceTo ( enemy ) if distance < 3 : hero . castIllusion…" at bounding box center [374, 142] width 146 height 158
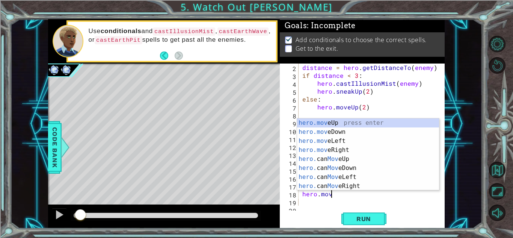
scroll to position [0, 2]
click at [334, 150] on div "hero.move Up press enter hero.move Down press enter hero.move Left press enter …" at bounding box center [368, 163] width 142 height 90
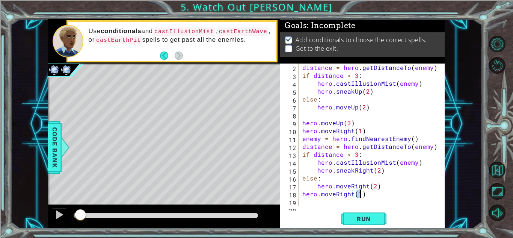
type textarea "hero.moveRight(2)"
click at [388, 197] on div "distance = hero . getDistanceTo ( enemy ) if distance < 3 : hero . castIllusion…" at bounding box center [374, 142] width 146 height 158
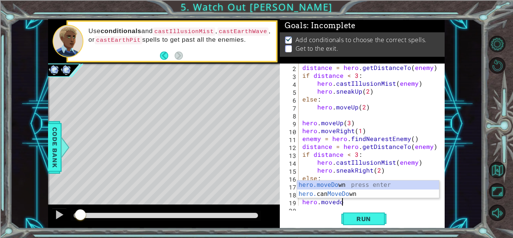
scroll to position [0, 2]
click at [382, 183] on div "hero.moveDow n press enter hero. can MoveDow n press enter" at bounding box center [368, 198] width 142 height 36
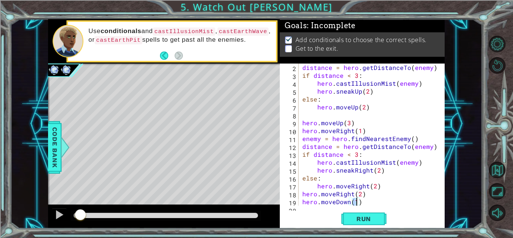
click at [301, 193] on div "distance = hero . getDistanceTo ( enemy ) if distance < 3 : hero . castIllusion…" at bounding box center [374, 142] width 146 height 158
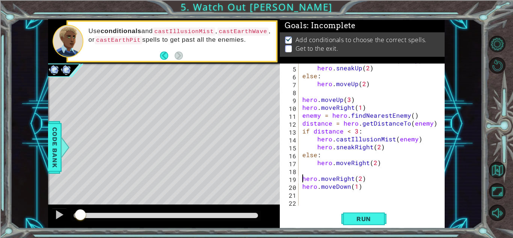
scroll to position [31, 0]
click at [357, 189] on div "hero . castIllusionMist ( enemy ) hero . sneakUp ( 2 ) else : hero . moveUp ( 2…" at bounding box center [374, 135] width 146 height 158
type textarea "hero.moveDown(2)"
click at [379, 194] on div "hero . castIllusionMist ( enemy ) hero . sneakUp ( 2 ) else : hero . moveUp ( 2…" at bounding box center [374, 135] width 146 height 158
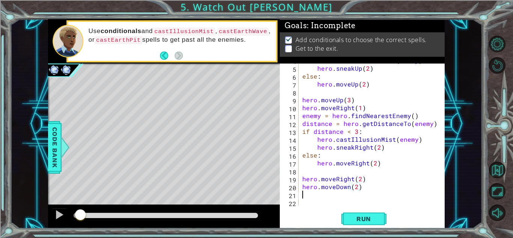
scroll to position [0, 0]
click at [372, 185] on div "hero . castIllusionMist ( enemy ) hero . sneakUp ( 2 ) else : hero . moveUp ( 2…" at bounding box center [374, 135] width 146 height 158
type textarea "hero.moveDown(2)"
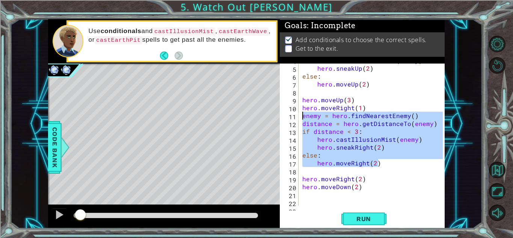
drag, startPoint x: 381, startPoint y: 164, endPoint x: 302, endPoint y: 113, distance: 94.1
click at [302, 113] on div "hero . castIllusionMist ( enemy ) hero . sneakUp ( 2 ) else : hero . moveUp ( 2…" at bounding box center [374, 135] width 146 height 158
type textarea "enemy = hero.findNearestEnemy() distance = hero.getDistanceTo(enemy)"
click at [317, 195] on div "hero . castIllusionMist ( enemy ) hero . sneakUp ( 2 ) else : hero . moveUp ( 2…" at bounding box center [374, 135] width 146 height 158
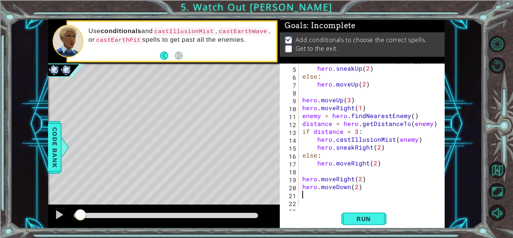
paste textarea "hero.moveRight(2)"
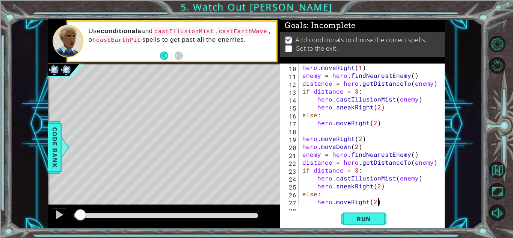
scroll to position [71, 0]
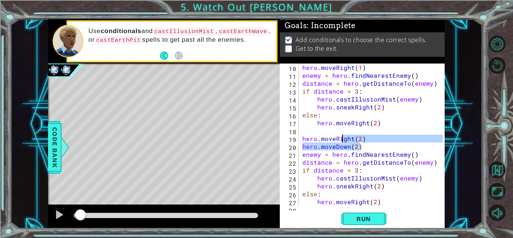
drag, startPoint x: 364, startPoint y: 146, endPoint x: 340, endPoint y: 139, distance: 24.5
click at [340, 139] on div "hero . moveRight ( 1 ) enemy = hero . findNearestEnemy ( ) distance = hero . ge…" at bounding box center [374, 142] width 146 height 158
click at [351, 144] on div "hero . moveRight ( 1 ) enemy = hero . findNearestEnemy ( ) distance = hero . ge…" at bounding box center [372, 134] width 142 height 142
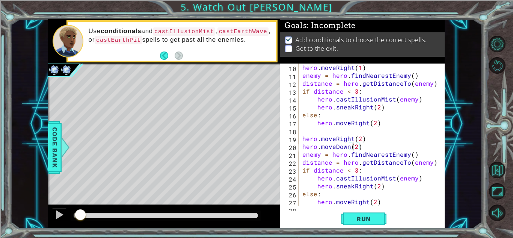
click at [366, 186] on div "hero . moveRight ( 1 ) enemy = hero . findNearestEnemy ( ) distance = hero . ge…" at bounding box center [374, 142] width 146 height 158
click at [366, 186] on div "hero . moveRight ( 1 ) enemy = hero . findNearestEnemy ( ) distance = hero . ge…" at bounding box center [372, 134] width 142 height 142
click at [366, 186] on div "hero . moveRight ( 1 ) enemy = hero . findNearestEnemy ( ) distance = hero . ge…" at bounding box center [374, 142] width 146 height 158
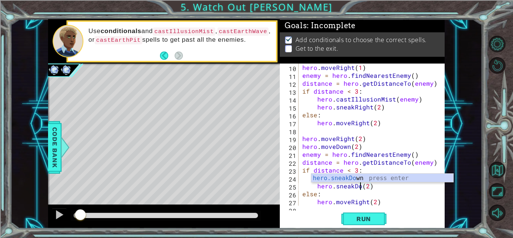
scroll to position [0, 4]
click at [362, 203] on div "hero . moveRight ( 1 ) enemy = hero . findNearestEnemy ( ) distance = hero . ge…" at bounding box center [374, 142] width 146 height 158
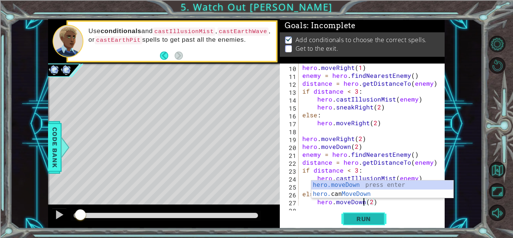
type textarea "hero.moveDown(2)"
click at [369, 218] on span "Run" at bounding box center [364, 219] width 30 height 8
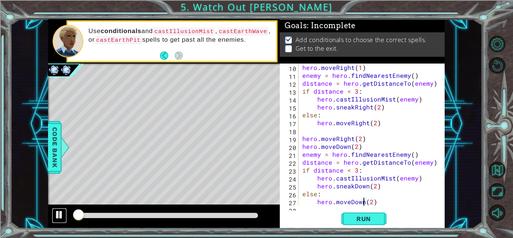
click at [57, 218] on div at bounding box center [59, 215] width 10 height 10
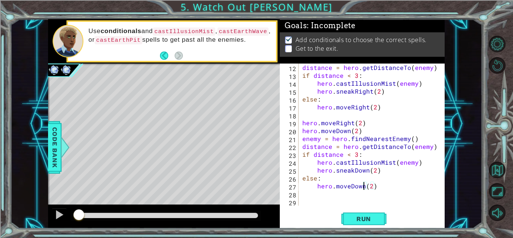
click at [392, 185] on div "distance = hero . getDistanceTo ( enemy ) if distance < 3 : hero . castIllusion…" at bounding box center [374, 142] width 146 height 158
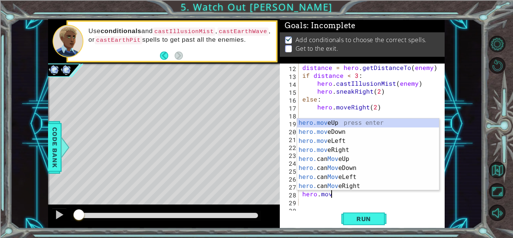
scroll to position [0, 2]
click at [326, 131] on div "hero.move Up press enter hero.move Down press enter hero.move Left press enter …" at bounding box center [368, 163] width 142 height 90
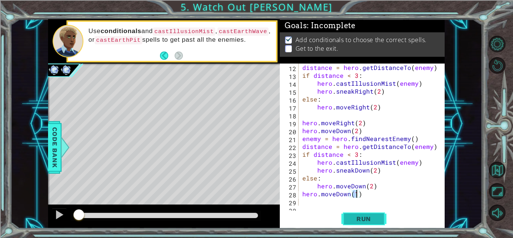
type textarea "hero.moveDown(1)"
click at [374, 212] on button "Run" at bounding box center [364, 218] width 45 height 17
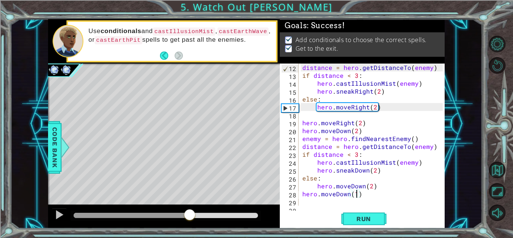
drag, startPoint x: 90, startPoint y: 209, endPoint x: 304, endPoint y: 216, distance: 213.5
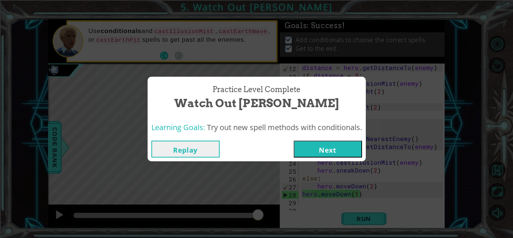
click at [314, 150] on button "Next" at bounding box center [328, 149] width 68 height 17
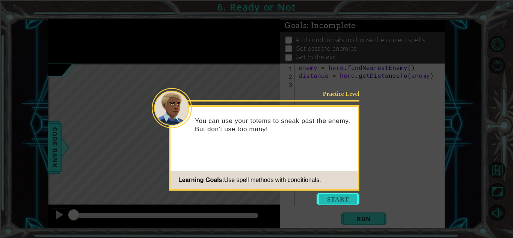
click at [345, 196] on button "Start" at bounding box center [338, 199] width 43 height 12
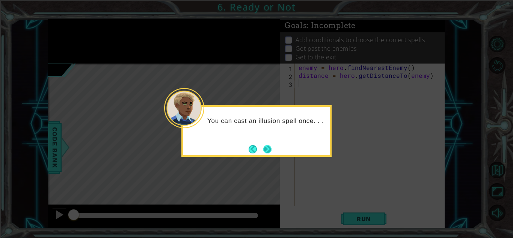
click at [268, 149] on button "Next" at bounding box center [267, 148] width 13 height 13
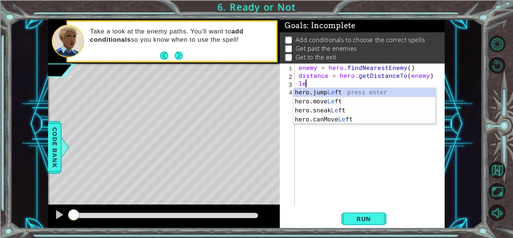
type textarea "l"
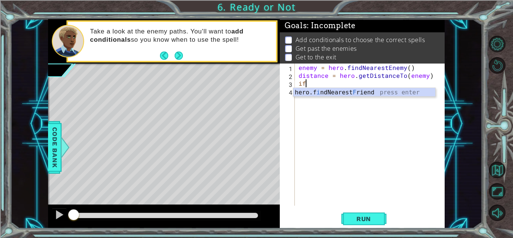
type textarea "i"
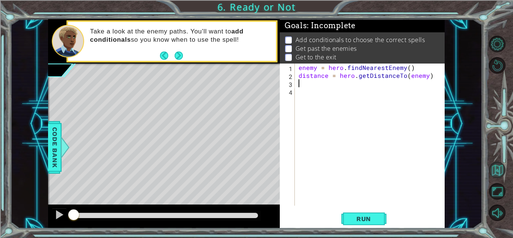
click at [496, 170] on button "Back to Map" at bounding box center [497, 170] width 17 height 17
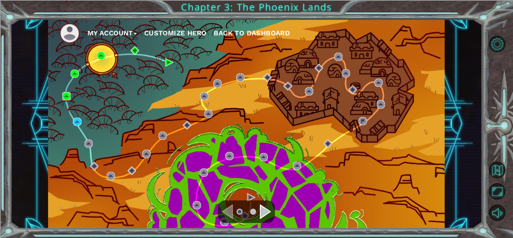
click at [66, 94] on img at bounding box center [66, 96] width 8 height 8
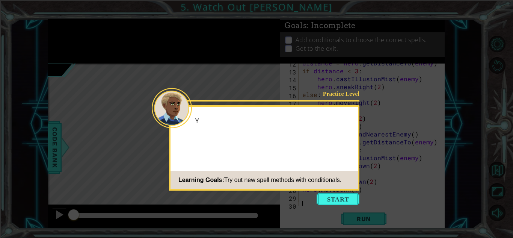
scroll to position [95, 0]
click at [336, 207] on icon at bounding box center [256, 119] width 513 height 238
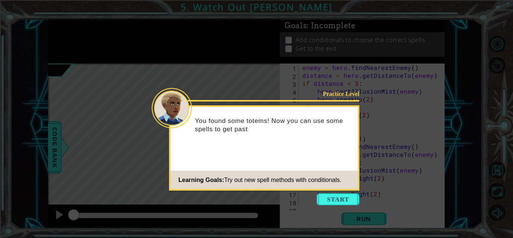
click at [349, 206] on icon at bounding box center [256, 119] width 513 height 238
click at [345, 202] on button "Start" at bounding box center [338, 199] width 43 height 12
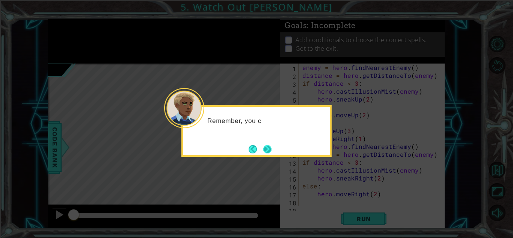
click at [270, 149] on button "Next" at bounding box center [268, 149] width 12 height 12
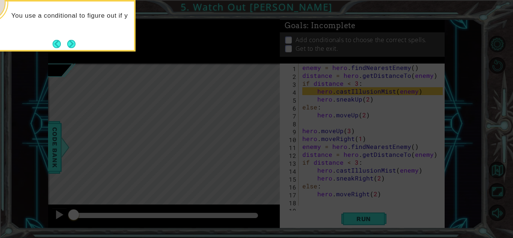
click at [68, 36] on div "You use a conditional to figure out if y" at bounding box center [60, 25] width 150 height 51
click at [70, 40] on button "Next" at bounding box center [71, 44] width 12 height 12
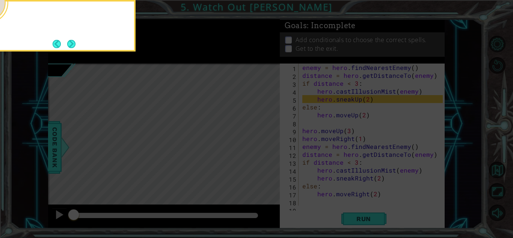
click at [70, 40] on button "Next" at bounding box center [72, 44] width 14 height 14
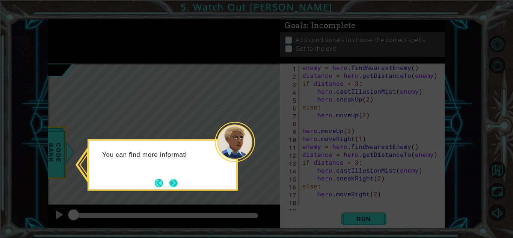
click at [171, 185] on button "Next" at bounding box center [173, 182] width 13 height 13
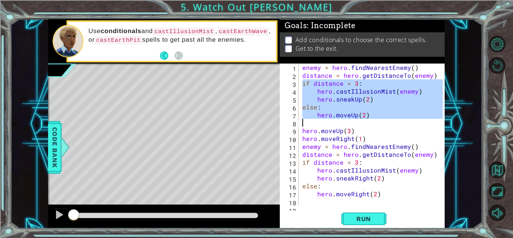
drag, startPoint x: 303, startPoint y: 85, endPoint x: 378, endPoint y: 125, distance: 85.9
click at [378, 125] on div "enemy = hero . findNearestEnemy ( ) distance = hero . getDistanceTo ( enemy ) i…" at bounding box center [374, 142] width 146 height 158
type textarea "hero.moveUp(2)"
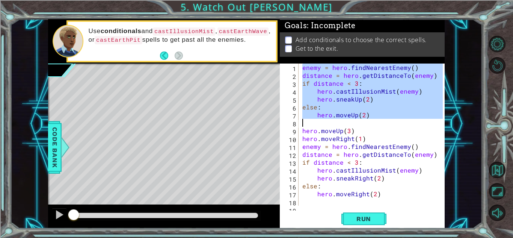
drag, startPoint x: 302, startPoint y: 67, endPoint x: 396, endPoint y: 121, distance: 107.9
click at [396, 121] on div "enemy = hero . findNearestEnemy ( ) distance = hero . getDistanceTo ( enemy ) i…" at bounding box center [374, 142] width 146 height 158
click at [230, 156] on div "Level Map" at bounding box center [221, 173] width 347 height 221
click at [361, 123] on div "enemy = hero . findNearestEnemy ( ) distance = hero . getDistanceTo ( enemy ) i…" at bounding box center [372, 134] width 142 height 142
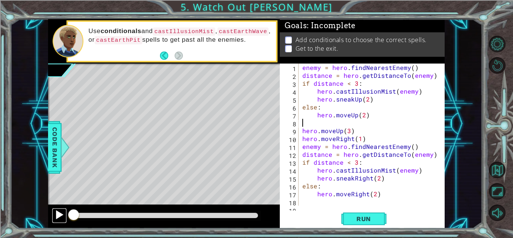
click at [57, 211] on div at bounding box center [59, 215] width 10 height 10
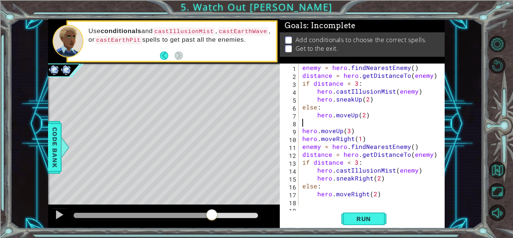
drag, startPoint x: 76, startPoint y: 214, endPoint x: 212, endPoint y: 216, distance: 136.4
click at [212, 216] on div at bounding box center [212, 216] width 14 height 14
drag, startPoint x: 215, startPoint y: 217, endPoint x: 41, endPoint y: 204, distance: 174.5
click at [41, 204] on div "1 ההההההההההההההההההההההההההההההההההההההההההההההההההההההההההההההההההההההההההההה…" at bounding box center [246, 123] width 472 height 209
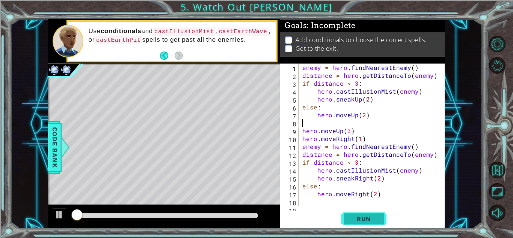
click at [367, 217] on span "Run" at bounding box center [364, 219] width 30 height 8
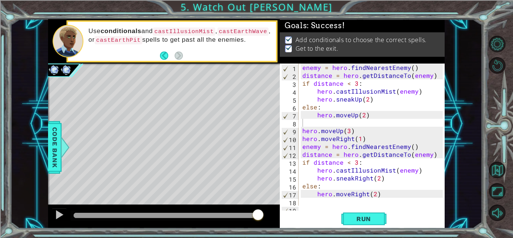
drag, startPoint x: 83, startPoint y: 213, endPoint x: 296, endPoint y: 224, distance: 213.3
click at [296, 224] on div "1 ההההההההההההההההההההההההההההההההההההההההההההההההההההההההההההההההההההההההההההה…" at bounding box center [246, 123] width 397 height 209
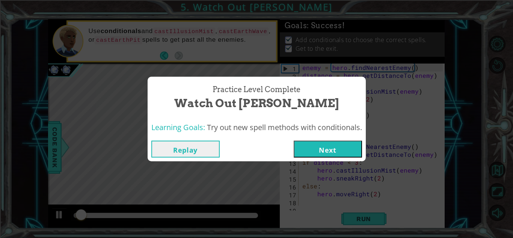
click at [338, 154] on button "Next" at bounding box center [328, 149] width 68 height 17
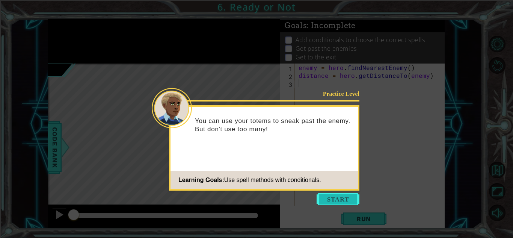
click at [346, 194] on button "Start" at bounding box center [338, 199] width 43 height 12
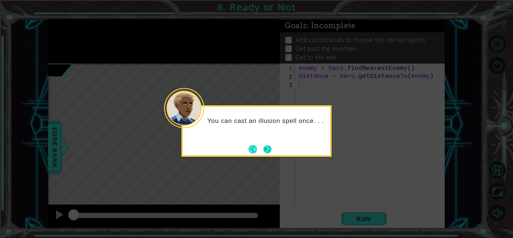
click at [268, 148] on button "Next" at bounding box center [267, 149] width 11 height 11
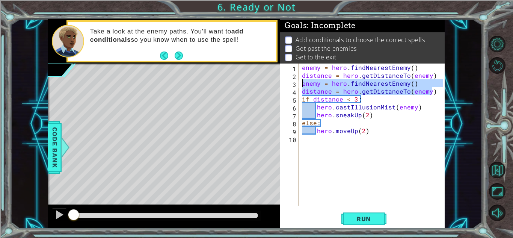
drag, startPoint x: 432, startPoint y: 92, endPoint x: 302, endPoint y: 86, distance: 130.5
click at [302, 86] on div "enemy = hero . findNearestEnemy ( ) distance = hero . getDistanceTo ( enemy ) e…" at bounding box center [374, 142] width 146 height 158
type textarea "enemy = hero.findNearestEnemy() distance = hero.getDistanceTo(enemy)"
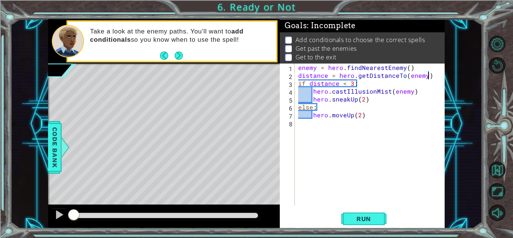
click at [367, 116] on div "enemy = hero . findNearestEnemy ( ) distance = hero . getDistanceTo ( enemy ) i…" at bounding box center [372, 142] width 150 height 158
type textarea "hero.moveUp(2)"
type textarea "\"
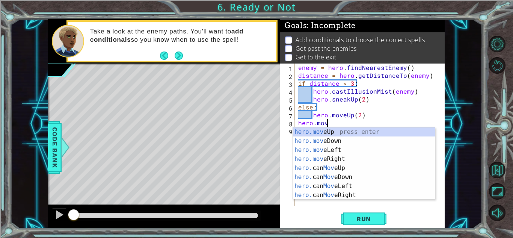
scroll to position [0, 2]
type textarea "hero."
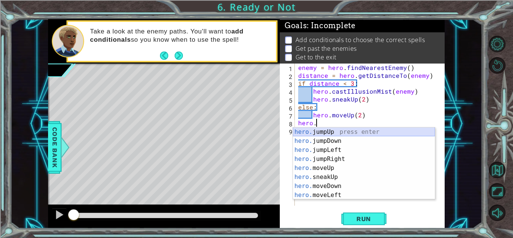
click at [312, 132] on div "hero. jumpUp press enter hero. jumpDown press enter hero. jumpLeft press enter …" at bounding box center [364, 172] width 142 height 90
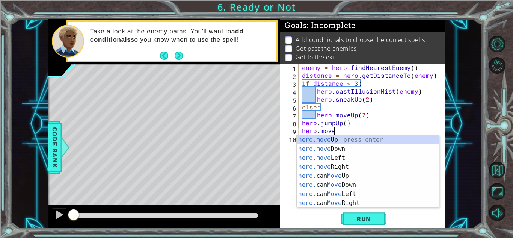
scroll to position [0, 2]
click at [366, 139] on div "hero.move Up press enter hero.move Down press enter hero.move Left press enter …" at bounding box center [368, 180] width 142 height 90
type textarea "hero.moveUp(1)"
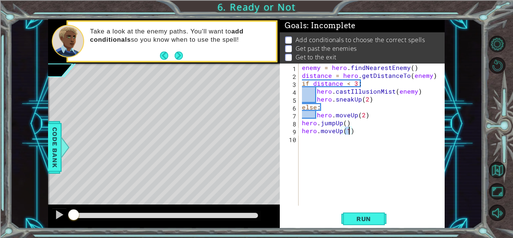
click at [358, 136] on div "enemy = hero . findNearestEnemy ( ) distance = hero . getDistanceTo ( enemy ) i…" at bounding box center [374, 142] width 146 height 158
click at [356, 131] on div "enemy = hero . findNearestEnemy ( ) distance = hero . getDistanceTo ( enemy ) i…" at bounding box center [374, 142] width 146 height 158
type textarea "hero.moveUp(1)"
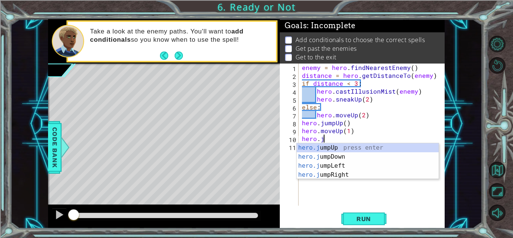
scroll to position [0, 1]
type textarea "hero.ju"
click at [313, 174] on div "hero.ju mpUp press enter hero.ju mpDown press enter hero.[PERSON_NAME] mpLeft p…" at bounding box center [368, 170] width 142 height 54
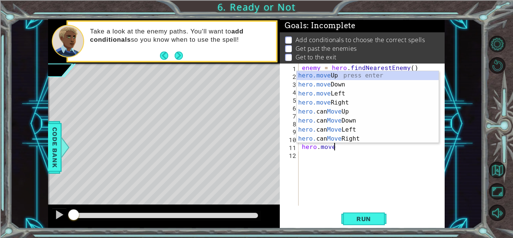
scroll to position [0, 2]
click at [351, 102] on div "hero.move Up press enter hero.move Down press enter hero.move Left press enter …" at bounding box center [368, 116] width 142 height 90
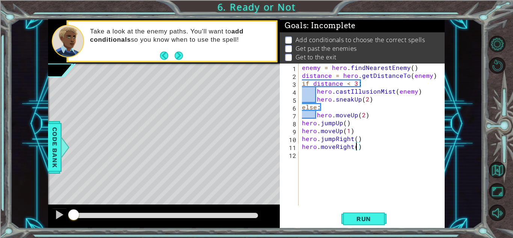
type textarea "hero.moveRight(3)"
click at [364, 146] on div "enemy = hero . findNearestEnemy ( ) distance = hero . getDistanceTo ( enemy ) i…" at bounding box center [374, 142] width 146 height 158
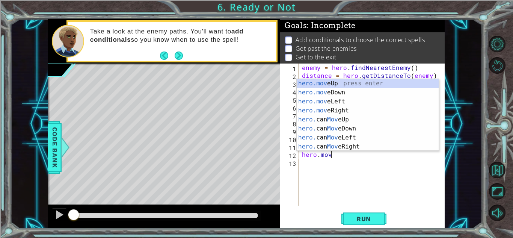
scroll to position [0, 2]
click at [348, 92] on div "hero.move Up press enter hero.move Down press enter hero.move Left press enter …" at bounding box center [368, 124] width 142 height 90
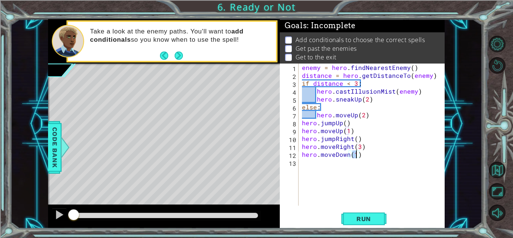
click at [383, 156] on div "enemy = hero . findNearestEnemy ( ) distance = hero . getDistanceTo ( enemy ) i…" at bounding box center [374, 142] width 146 height 158
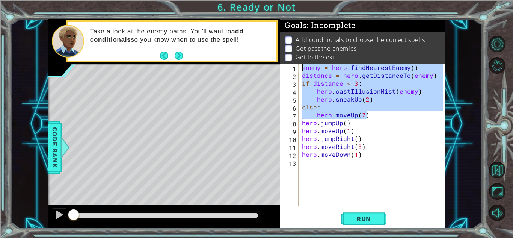
drag, startPoint x: 367, startPoint y: 114, endPoint x: 301, endPoint y: 69, distance: 79.8
click at [301, 69] on div "enemy = hero . findNearestEnemy ( ) distance = hero . getDistanceTo ( enemy ) i…" at bounding box center [374, 142] width 146 height 158
type textarea "enemy = hero.findNearestEnemy() distance = hero.getDistanceTo(enemy)"
click at [308, 159] on div "enemy = hero . findNearestEnemy ( ) distance = hero . getDistanceTo ( enemy ) i…" at bounding box center [374, 142] width 146 height 158
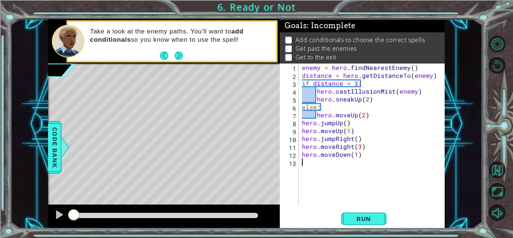
paste textarea "hero.moveUp(2)"
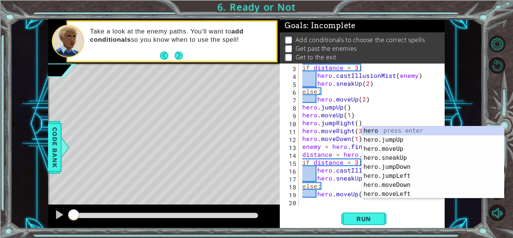
scroll to position [16, 0]
click at [335, 159] on div "if distance < 3 : hero . castIllusionMist ( enemy ) hero . sneakUp ( 2 ) else :…" at bounding box center [374, 142] width 146 height 158
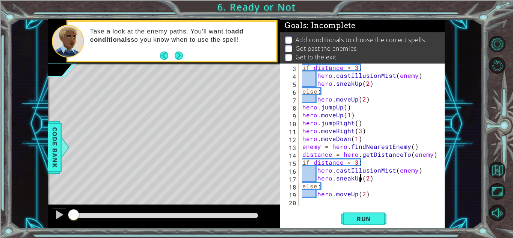
click at [359, 180] on div "if distance < 3 : hero . castIllusionMist ( enemy ) hero . sneakUp ( 2 ) else :…" at bounding box center [374, 142] width 146 height 158
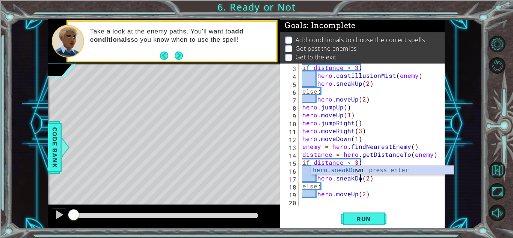
scroll to position [0, 4]
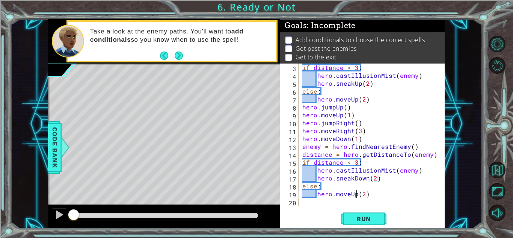
click at [356, 196] on div "if distance < 3 : hero . castIllusionMist ( enemy ) hero . sneakUp ( 2 ) else :…" at bounding box center [374, 142] width 146 height 158
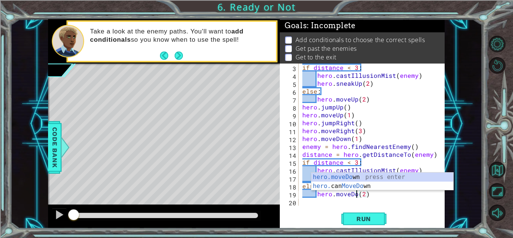
type textarea "hero.moveDown(2)"
click at [399, 204] on div "if distance < 3 : hero . castIllusionMist ( enemy ) hero . sneakUp ( 2 ) else :…" at bounding box center [374, 142] width 146 height 158
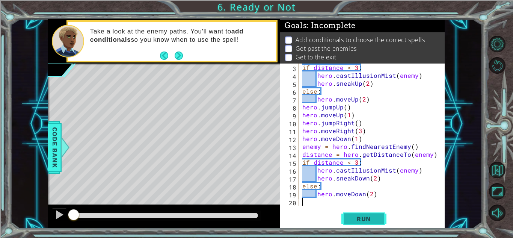
click at [372, 216] on span "Run" at bounding box center [364, 219] width 30 height 8
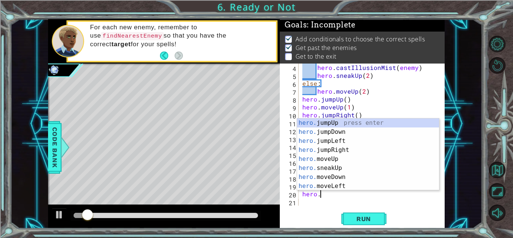
scroll to position [0, 1]
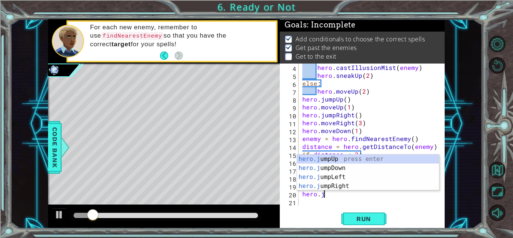
type textarea "hero.ju"
click at [350, 171] on div "hero.ju mpUp press enter hero.ju mpDown press enter hero.[PERSON_NAME] mpLeft p…" at bounding box center [368, 181] width 142 height 54
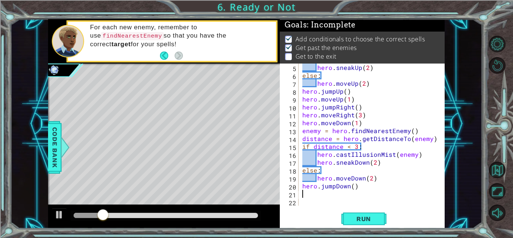
scroll to position [32, 0]
click at [56, 214] on div at bounding box center [59, 215] width 10 height 10
click at [369, 219] on span "Run" at bounding box center [364, 219] width 30 height 8
drag, startPoint x: 85, startPoint y: 215, endPoint x: 419, endPoint y: 210, distance: 334.1
click at [419, 210] on div "1 ההההההההההההההההההההההההההההההההההההההההההההההההההההההההההההההההההההההההההההה…" at bounding box center [246, 123] width 397 height 209
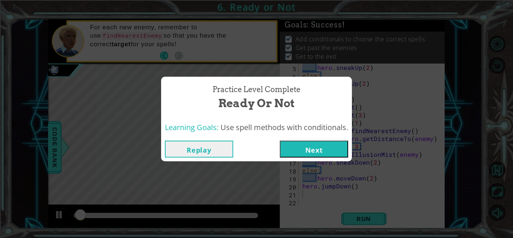
click at [331, 151] on button "Next" at bounding box center [314, 149] width 68 height 17
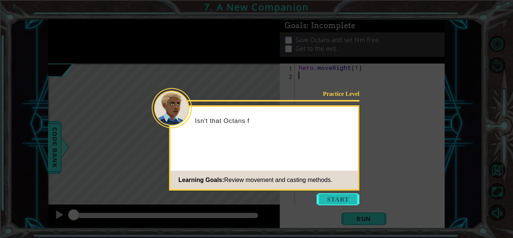
click at [331, 201] on button "Start" at bounding box center [338, 199] width 43 height 12
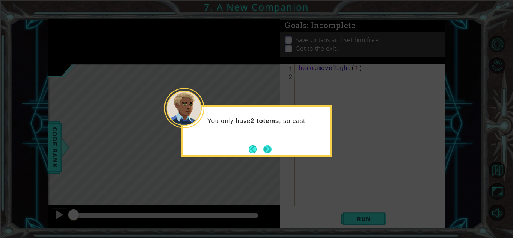
click at [269, 148] on button "Next" at bounding box center [268, 149] width 10 height 10
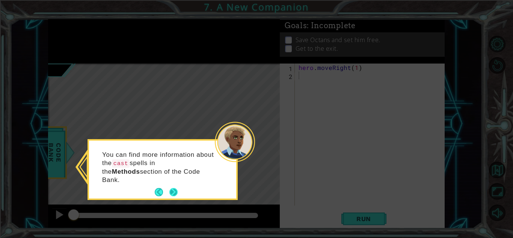
click at [175, 187] on button "Next" at bounding box center [173, 192] width 11 height 11
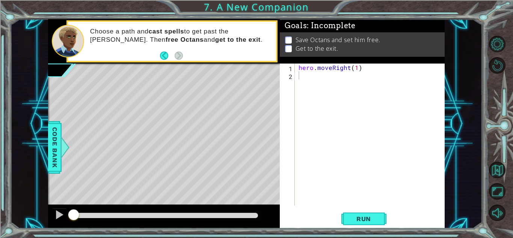
click at [8, 35] on div "1 ההההההההההההההההההההההההההההההההההההההההההההההההההההההההההההההההההההההההההההה…" at bounding box center [256, 119] width 513 height 238
